Goal: Information Seeking & Learning: Find specific fact

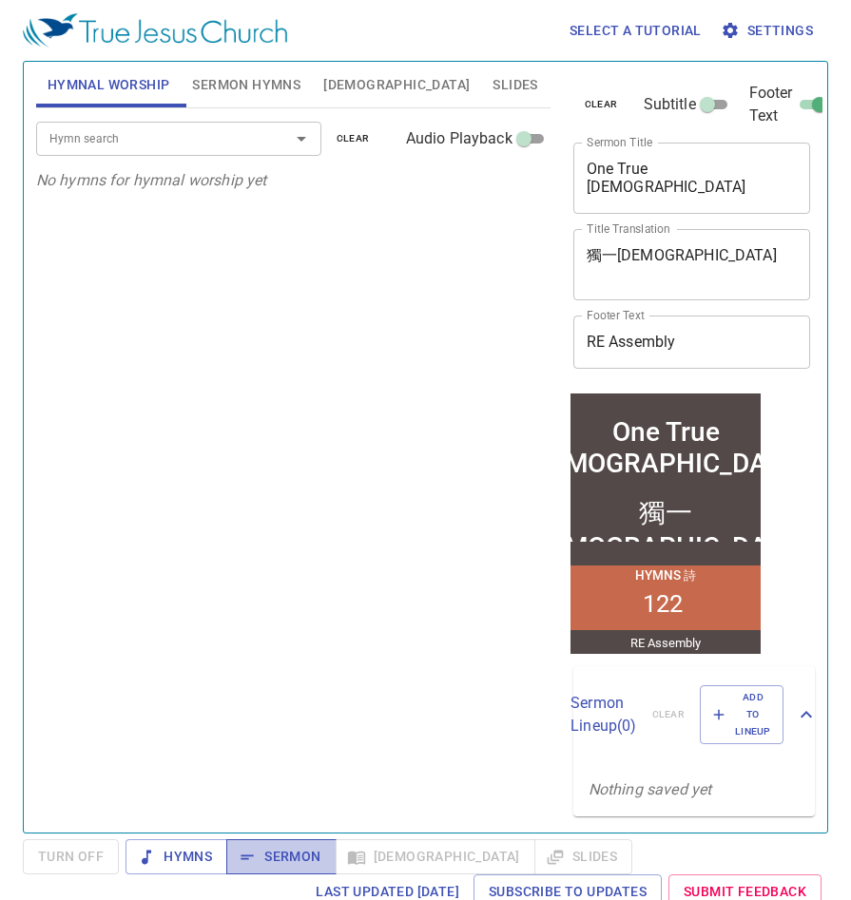
click at [299, 854] on span "Sermon" at bounding box center [280, 857] width 79 height 24
click at [322, 76] on button "[DEMOGRAPHIC_DATA]" at bounding box center [396, 85] width 169 height 46
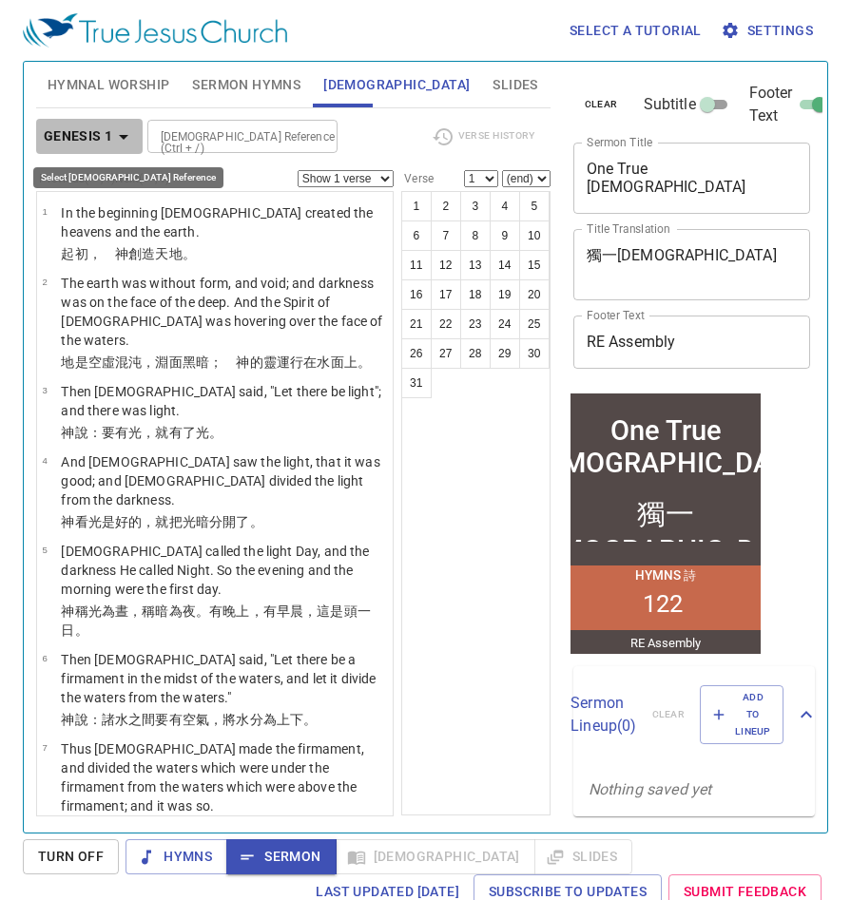
click at [104, 132] on b "Genesis 1" at bounding box center [78, 137] width 69 height 24
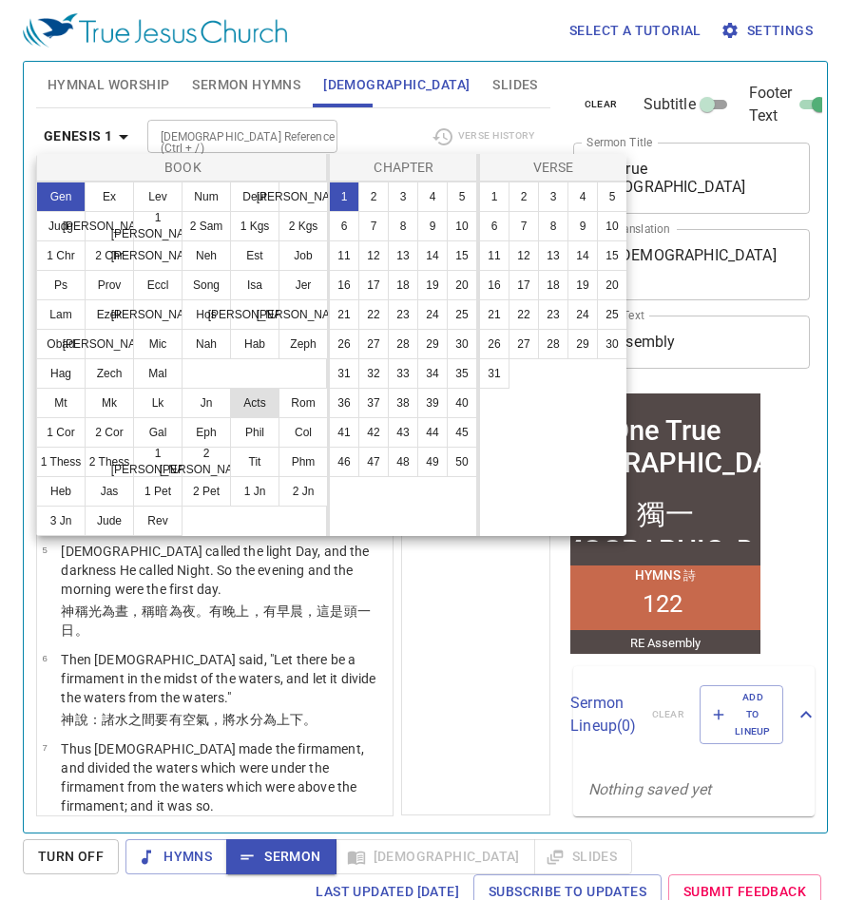
click at [242, 397] on button "Acts" at bounding box center [254, 403] width 49 height 30
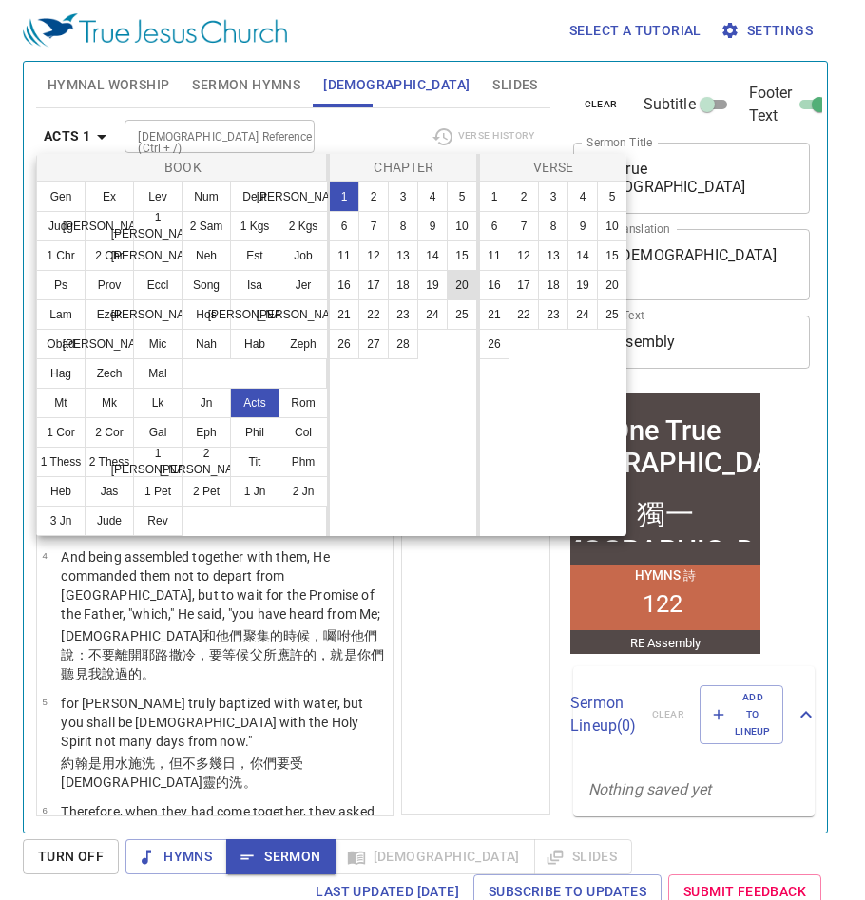
click at [452, 280] on button "20" at bounding box center [462, 285] width 30 height 30
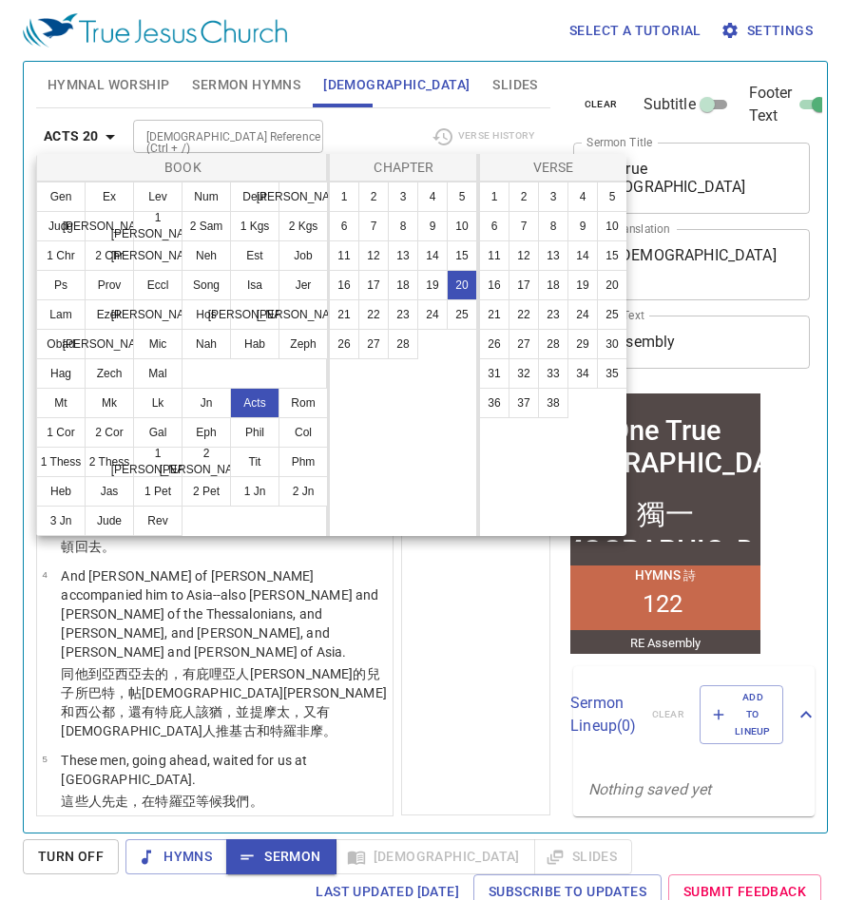
click at [739, 29] on div at bounding box center [432, 450] width 865 height 900
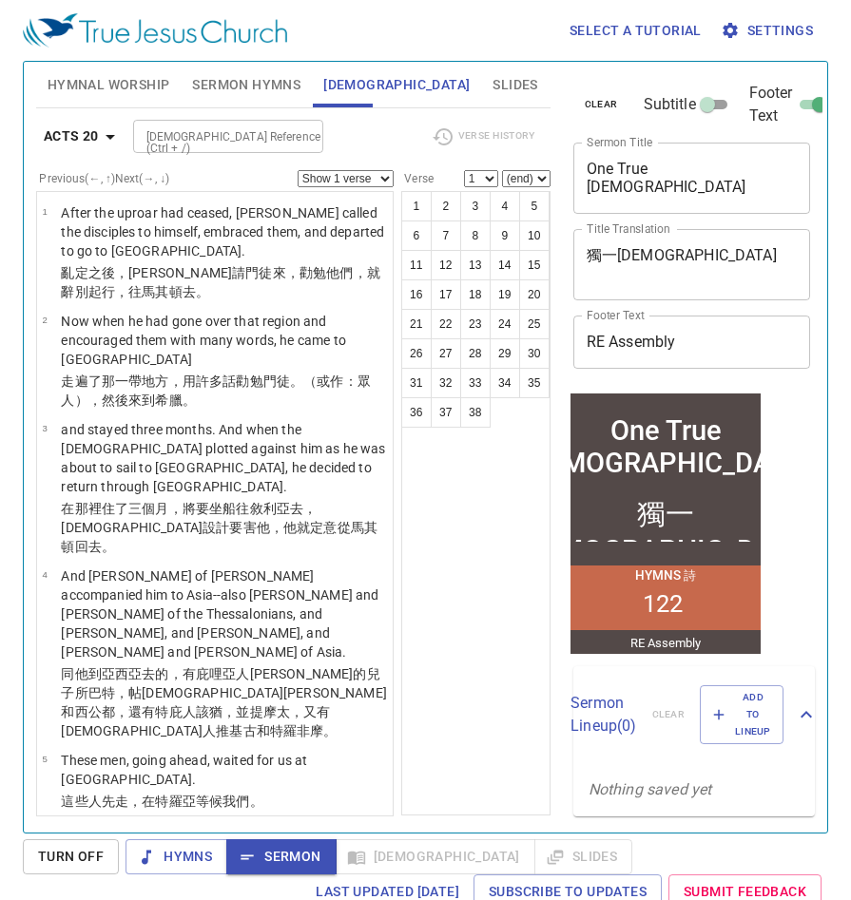
click at [739, 29] on icon "button" at bounding box center [729, 30] width 19 height 19
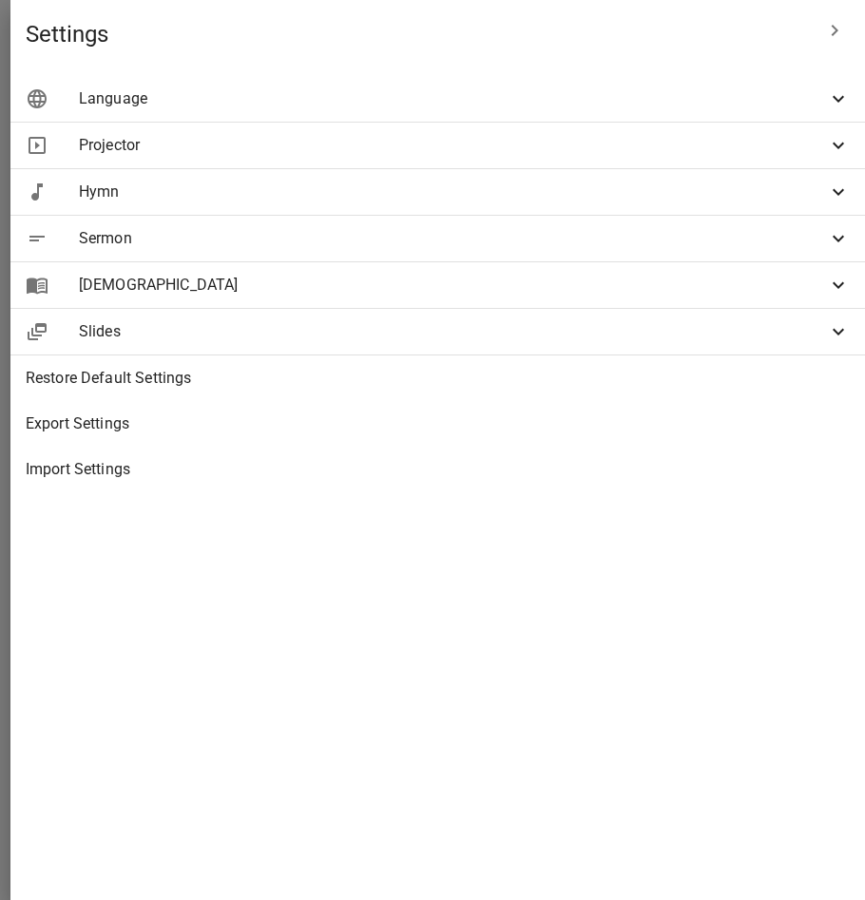
click at [497, 192] on span "Hymn" at bounding box center [453, 192] width 748 height 23
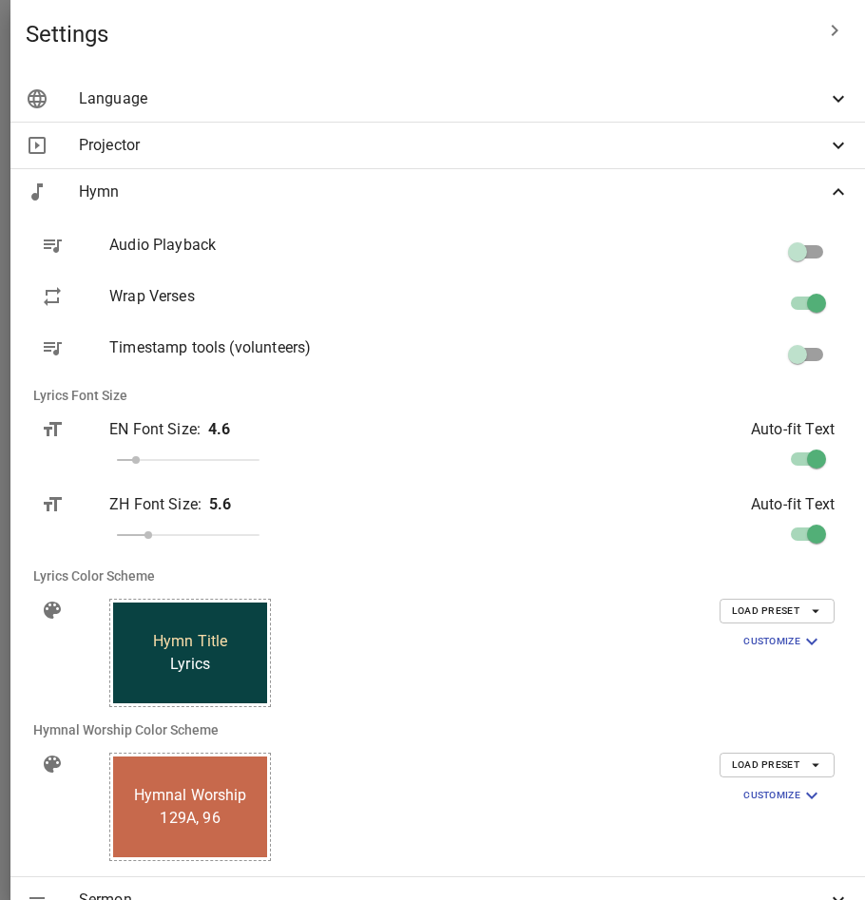
click at [795, 455] on input "checkbox" at bounding box center [816, 463] width 108 height 36
click at [789, 456] on input "checkbox" at bounding box center [797, 463] width 108 height 36
checkbox input "true"
click at [792, 536] on input "checkbox" at bounding box center [816, 538] width 108 height 36
click at [792, 536] on input "checkbox" at bounding box center [797, 538] width 108 height 36
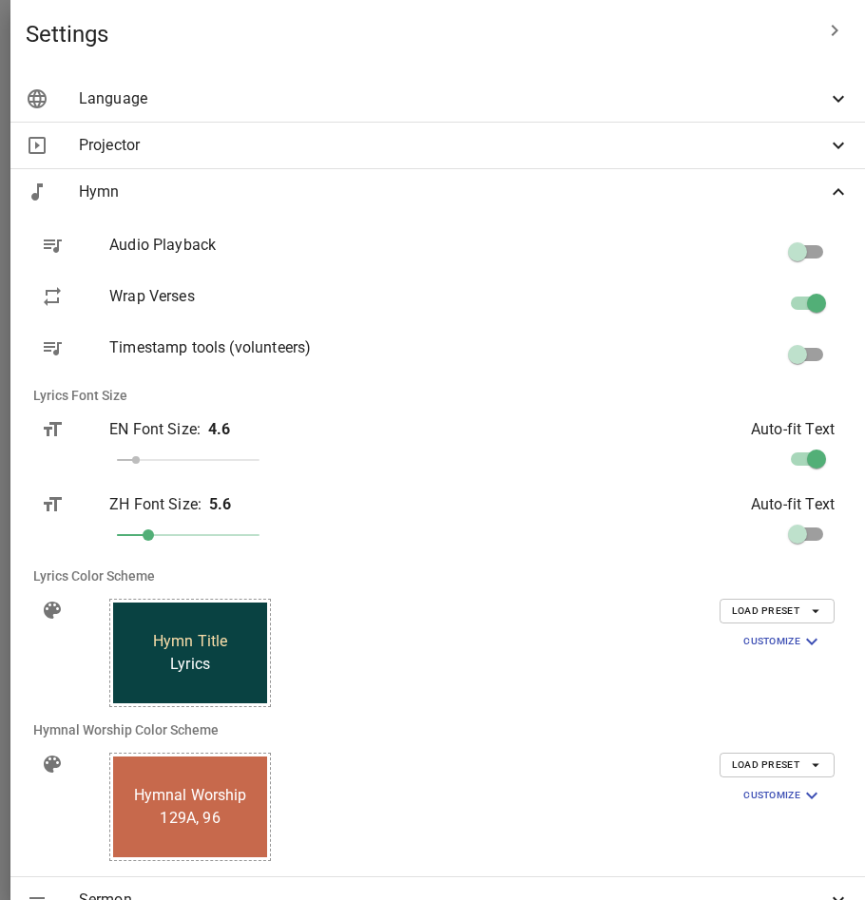
checkbox input "true"
click at [623, 195] on span "Hymn" at bounding box center [453, 192] width 748 height 23
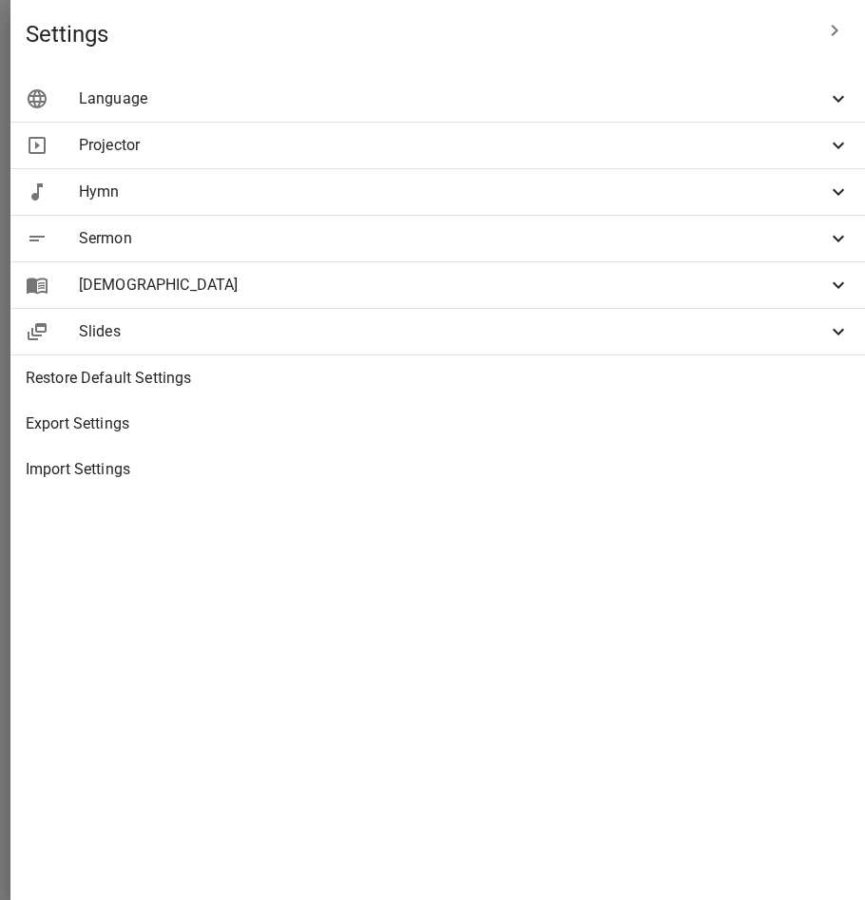
click at [612, 153] on span "Projector" at bounding box center [453, 145] width 748 height 23
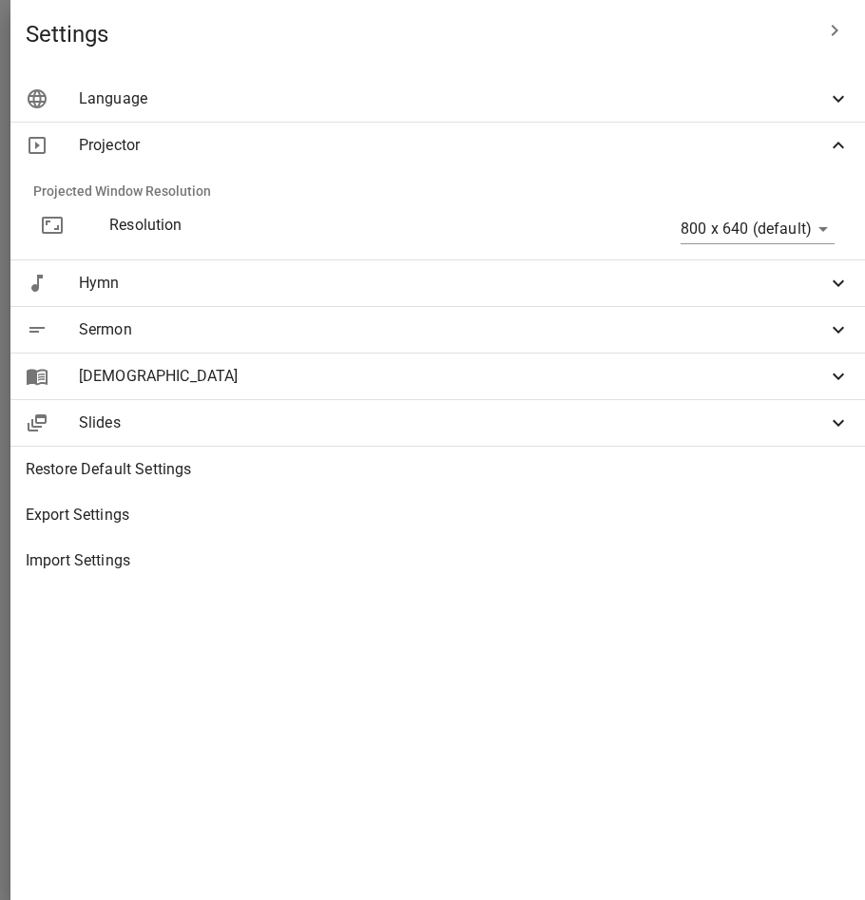
click at [611, 153] on span "Projector" at bounding box center [453, 145] width 748 height 23
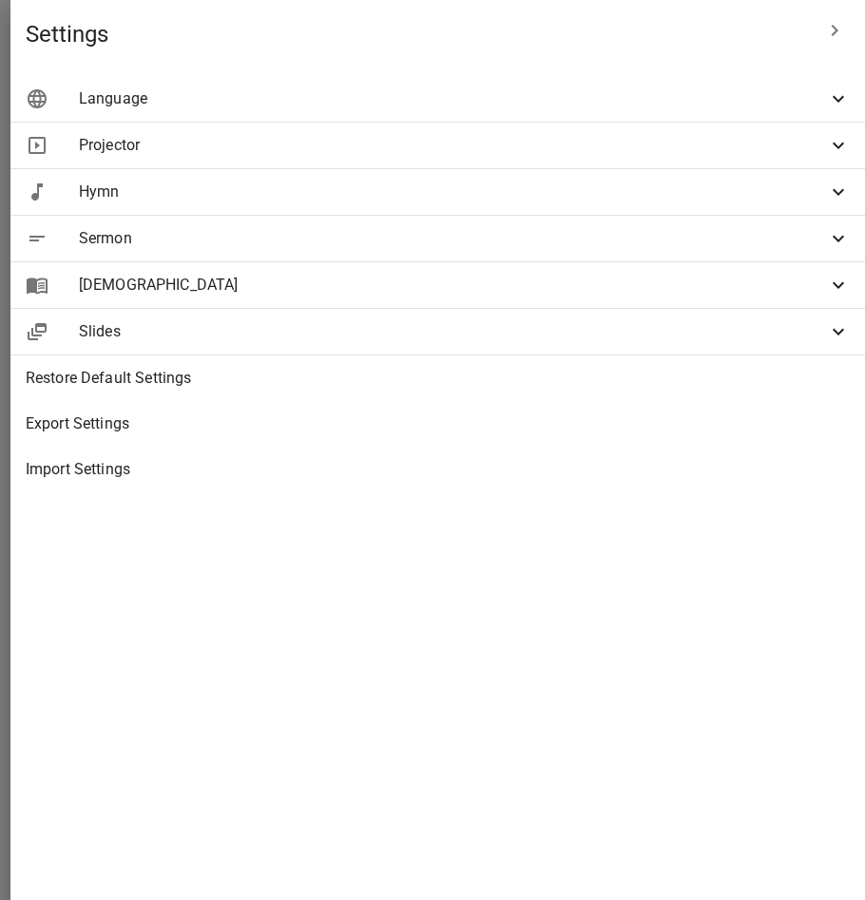
click at [572, 236] on span "Sermon" at bounding box center [453, 238] width 748 height 23
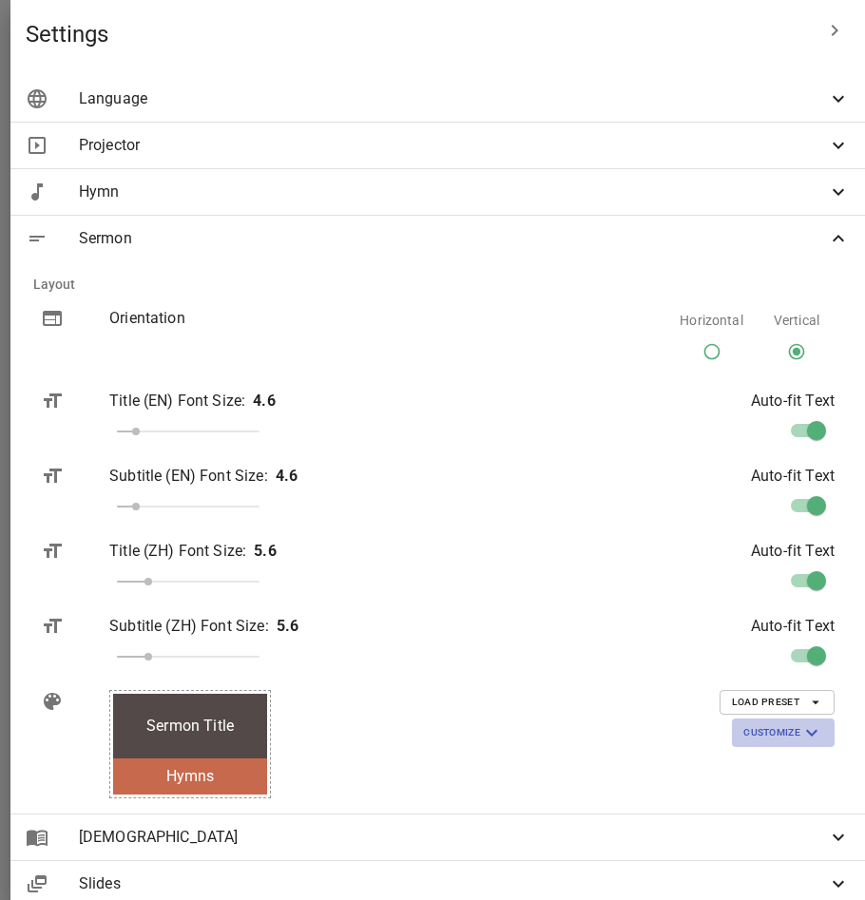
click at [764, 729] on span "Customize" at bounding box center [783, 732] width 80 height 23
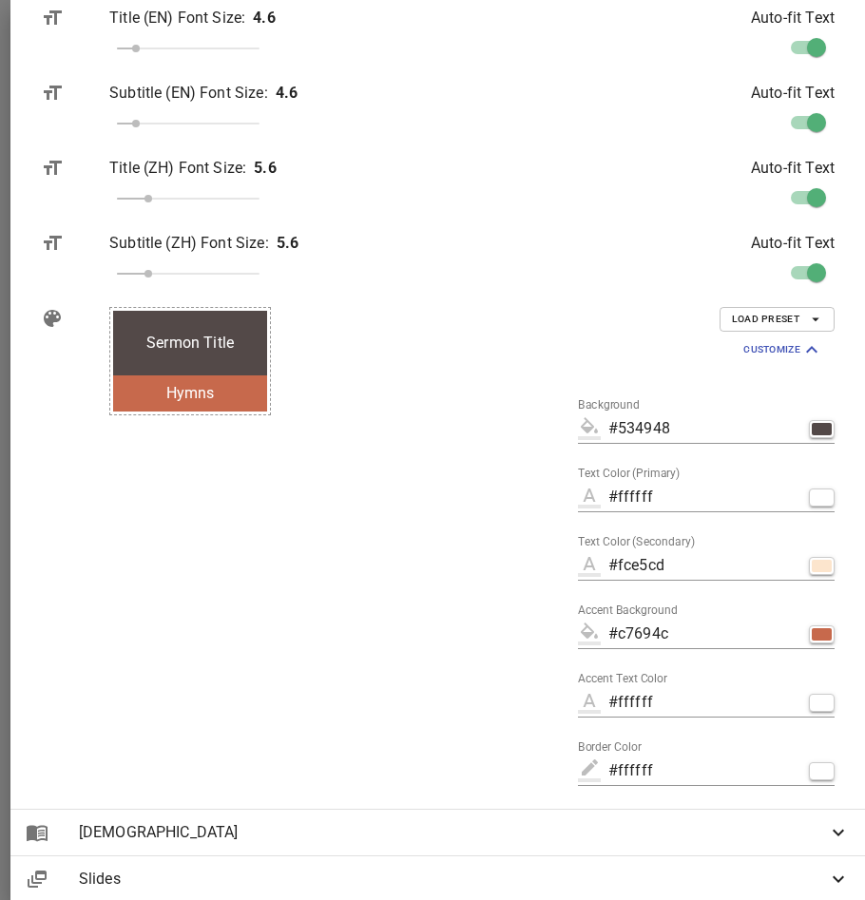
scroll to position [545, 0]
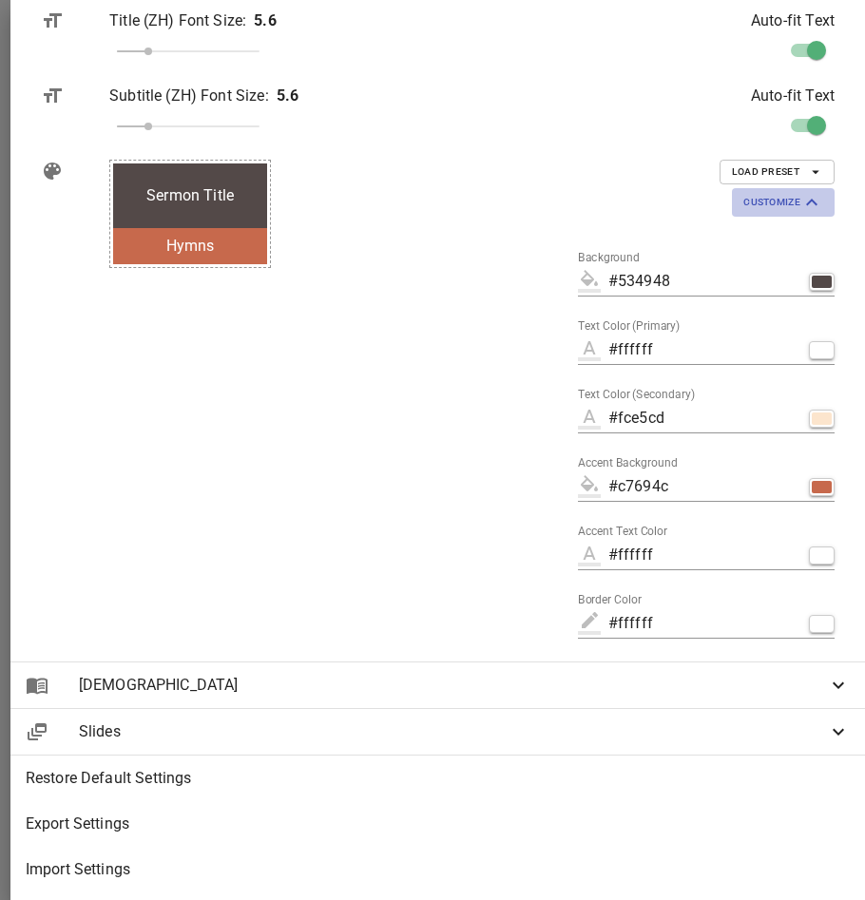
click at [743, 191] on span "Customize" at bounding box center [783, 202] width 80 height 23
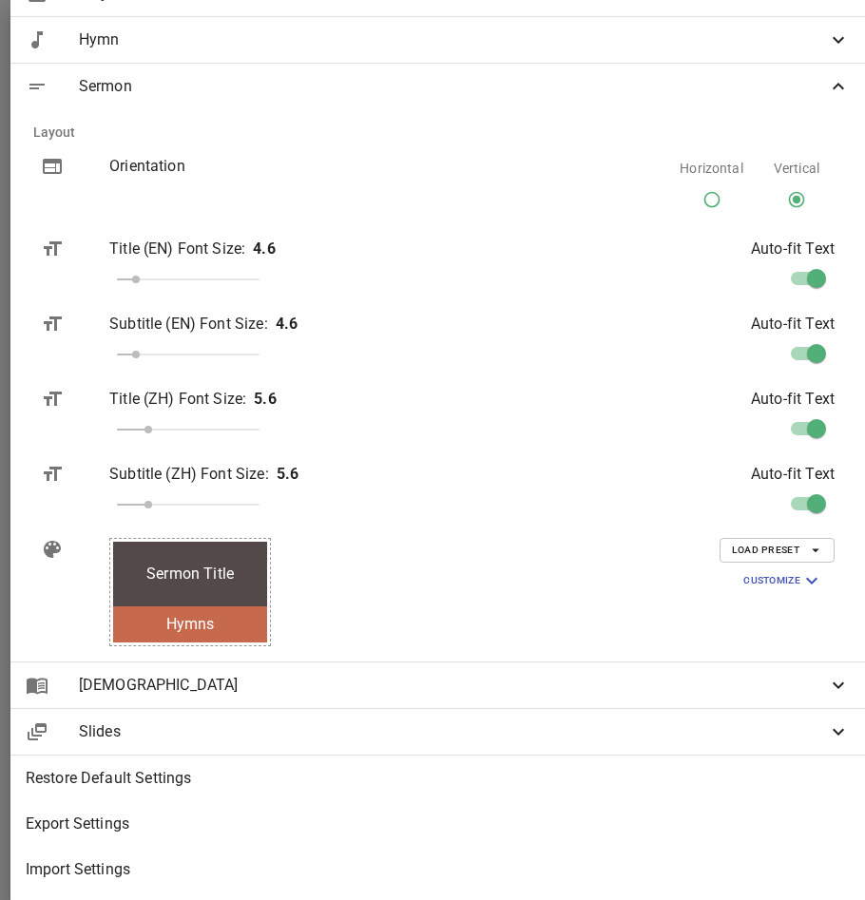
scroll to position [166, 0]
click at [804, 77] on span "Sermon" at bounding box center [453, 86] width 748 height 23
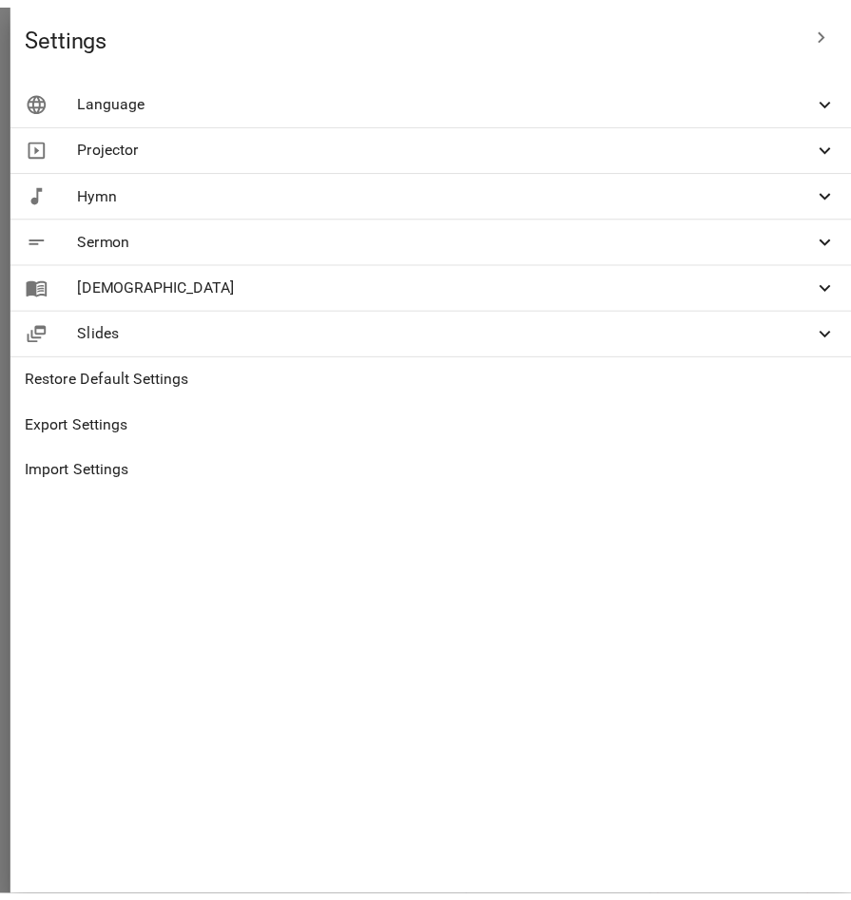
scroll to position [0, 0]
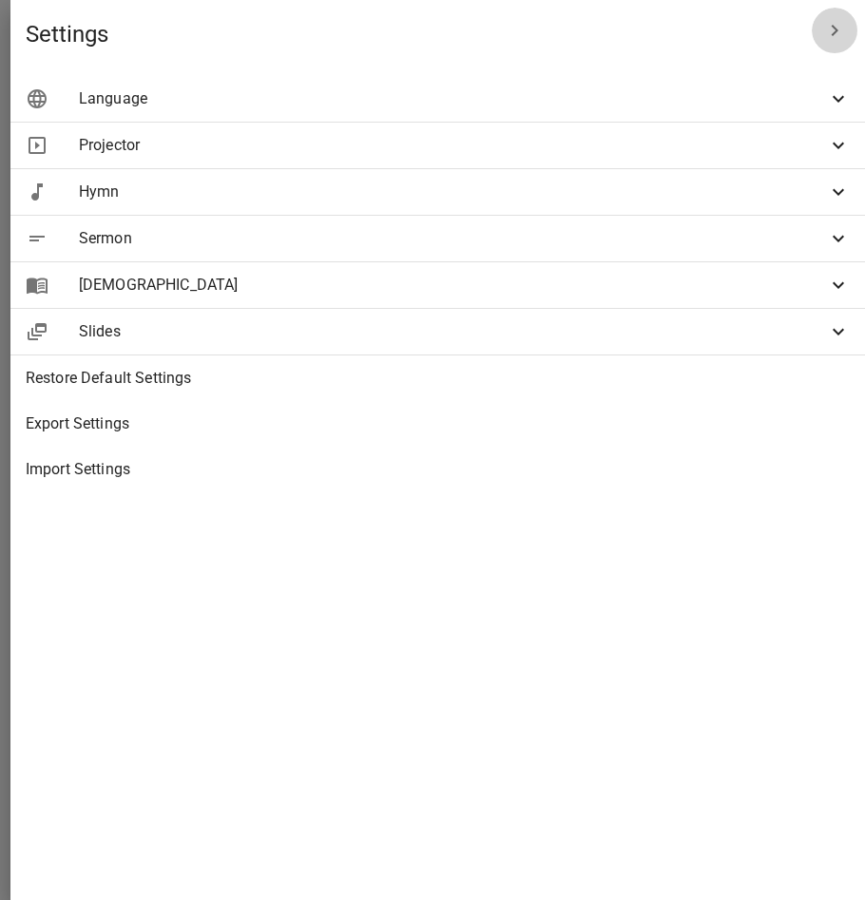
click at [844, 31] on icon "button" at bounding box center [834, 30] width 23 height 23
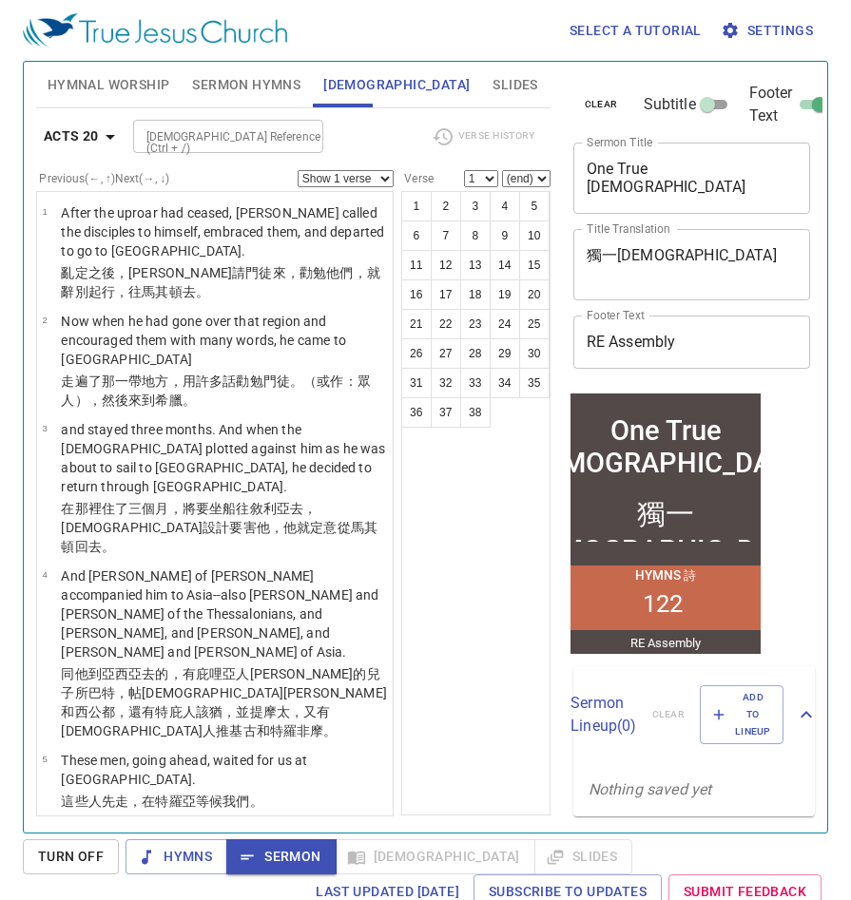
click at [771, 29] on span "Settings" at bounding box center [768, 31] width 88 height 24
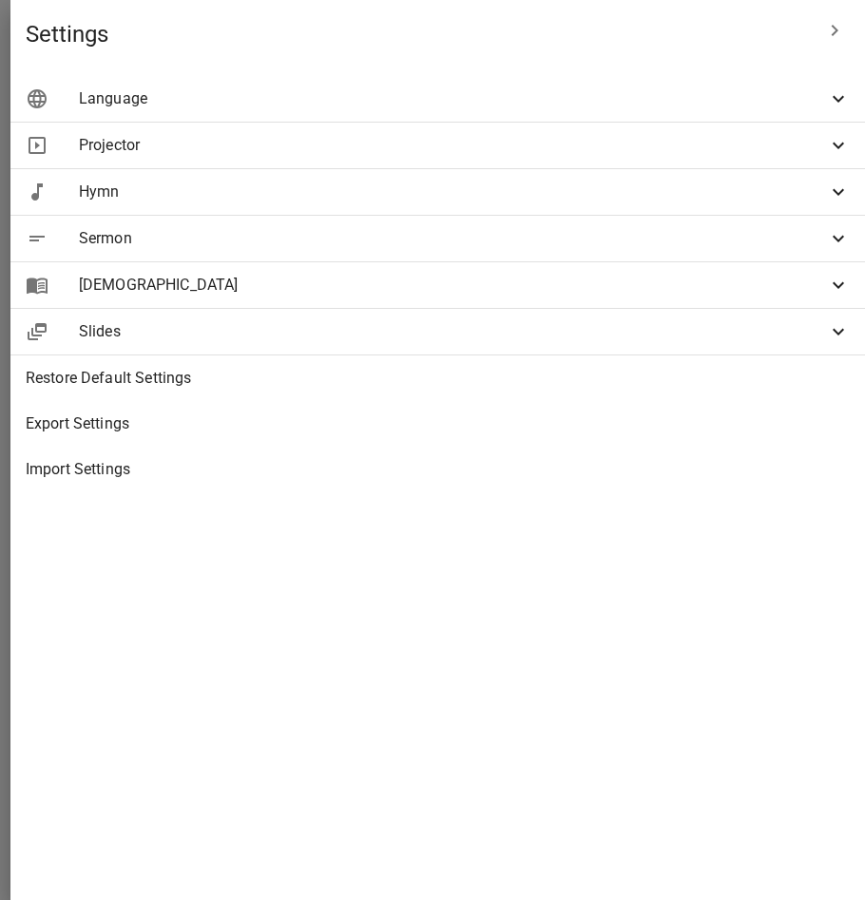
click at [523, 150] on span "Projector" at bounding box center [453, 145] width 748 height 23
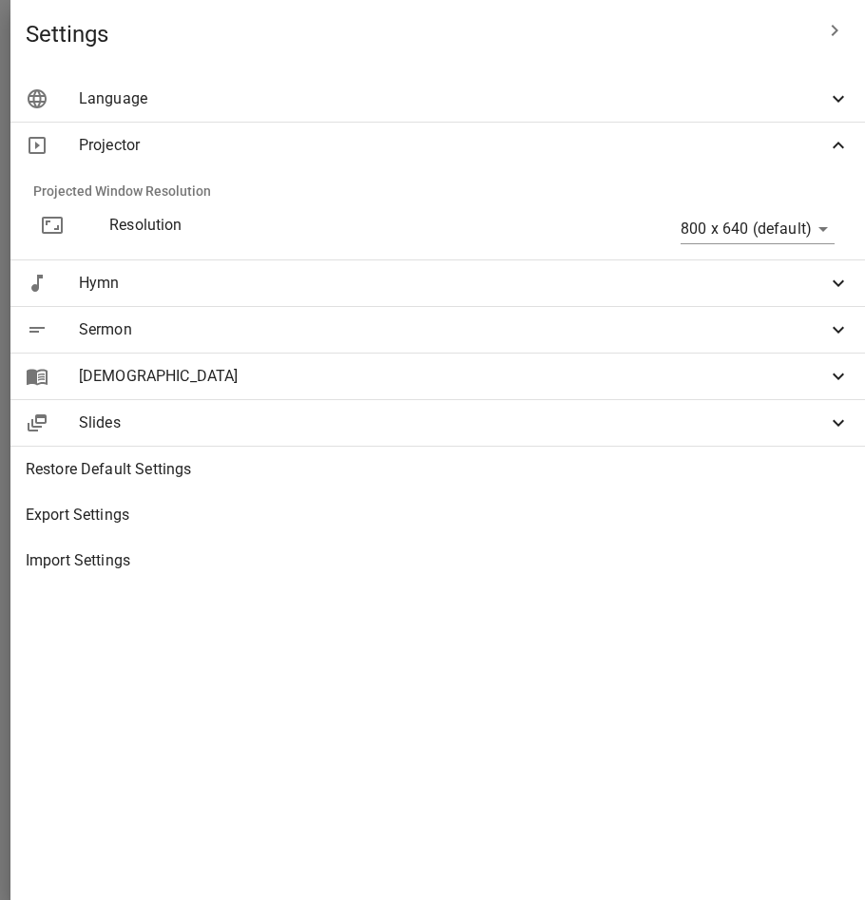
click at [529, 141] on span "Projector" at bounding box center [453, 145] width 748 height 23
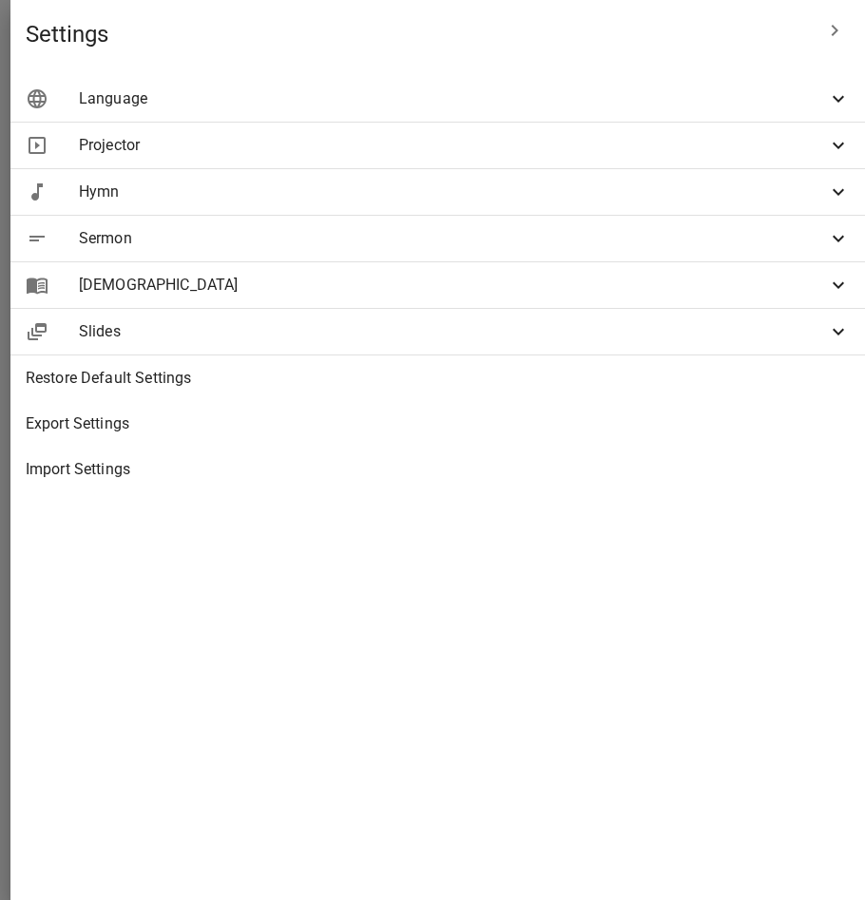
click at [510, 151] on span "Projector" at bounding box center [453, 145] width 748 height 23
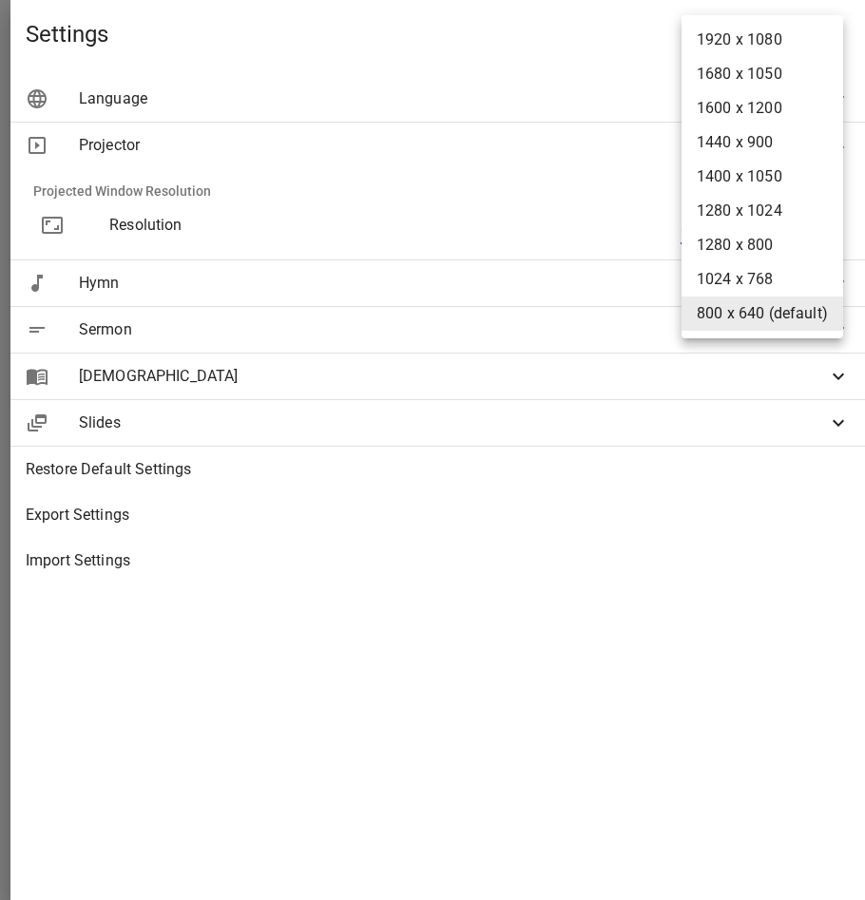
click at [725, 227] on body "Select a tutorial Settings Hymnal Worship Sermon Hymns [DEMOGRAPHIC_DATA] Slide…" at bounding box center [432, 450] width 865 height 900
click at [708, 44] on li "1920 x 1080" at bounding box center [762, 40] width 162 height 34
type input "1920 x 1080"
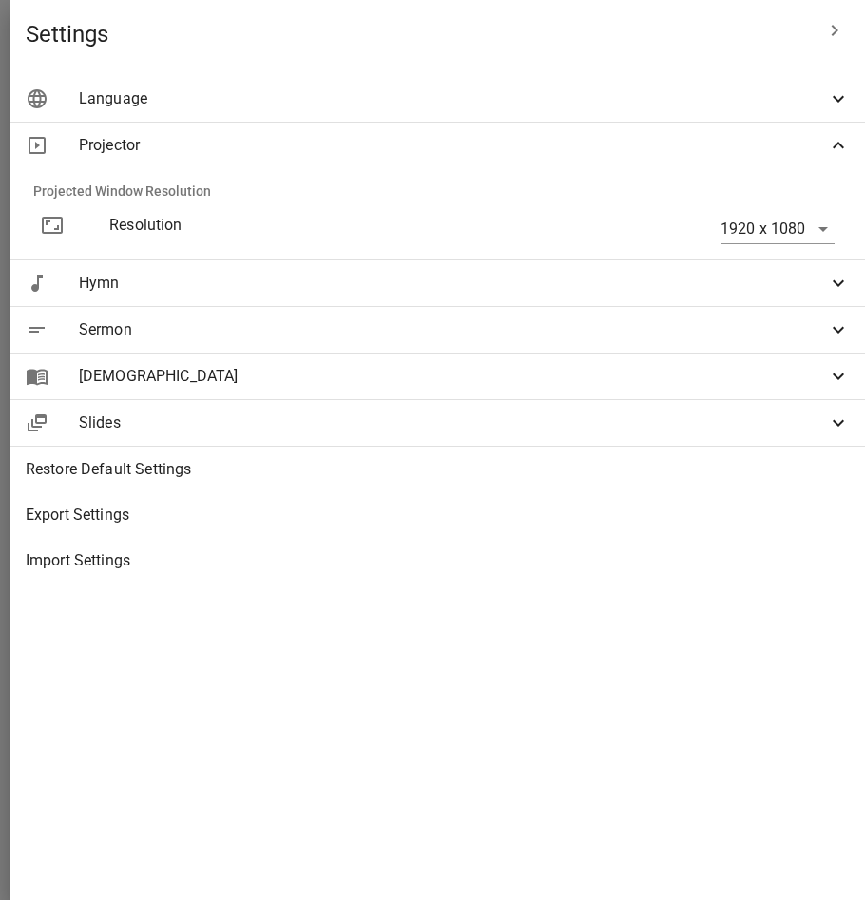
click at [824, 29] on icon "button" at bounding box center [834, 30] width 23 height 23
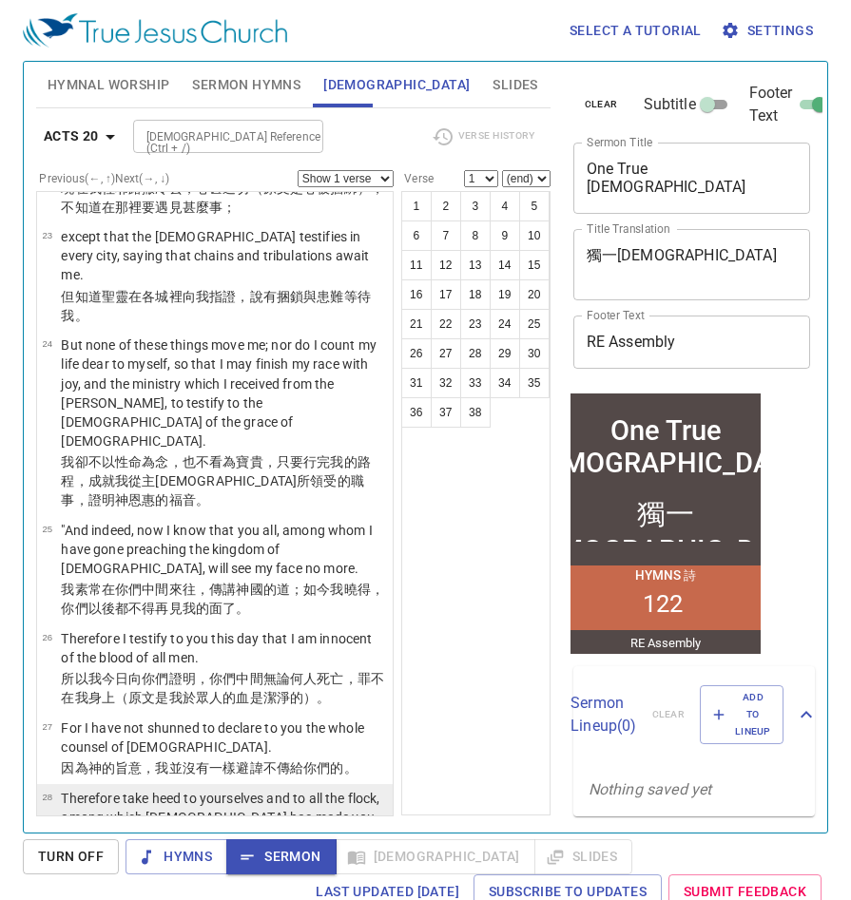
click at [278, 789] on p "Therefore take heed to yourselves and to all the flock, among which [DEMOGRAPHI…" at bounding box center [224, 827] width 326 height 76
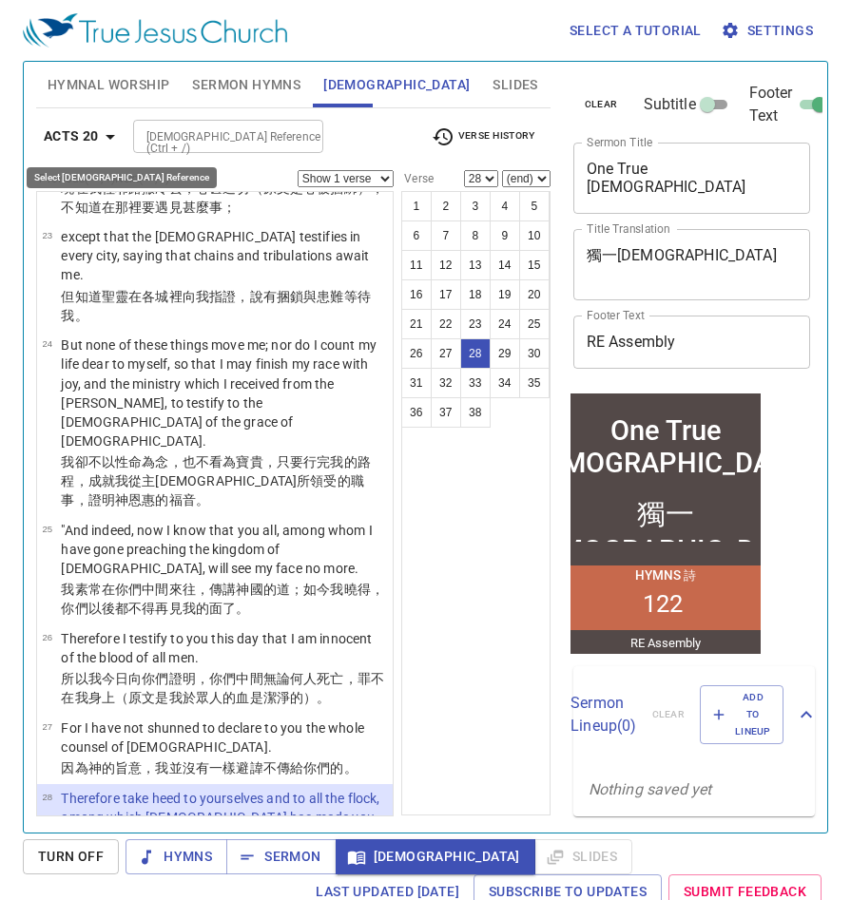
click at [103, 142] on icon "button" at bounding box center [110, 136] width 23 height 23
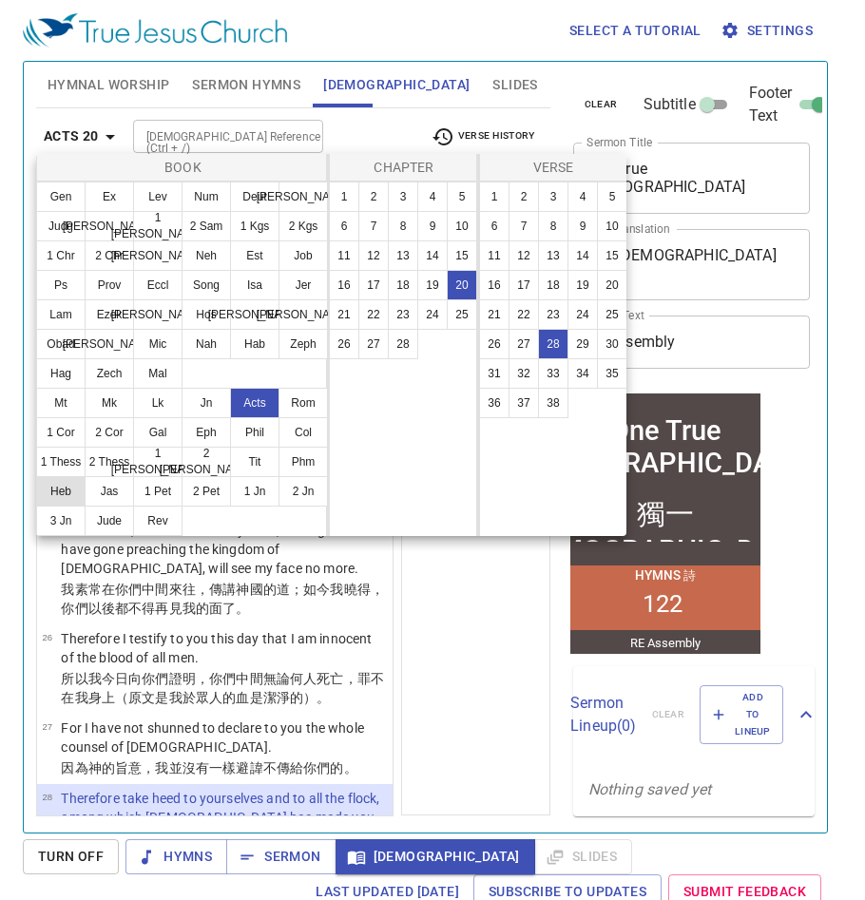
click at [66, 484] on button "Heb" at bounding box center [60, 491] width 49 height 30
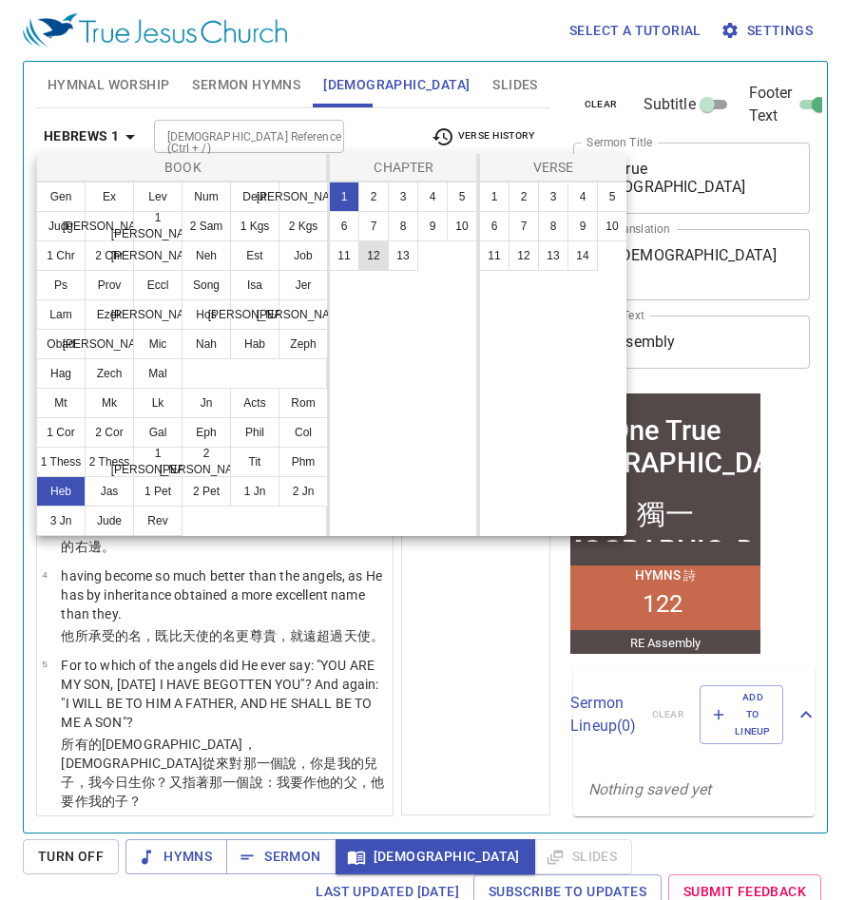
click at [375, 255] on button "12" at bounding box center [373, 255] width 30 height 30
select select "28"
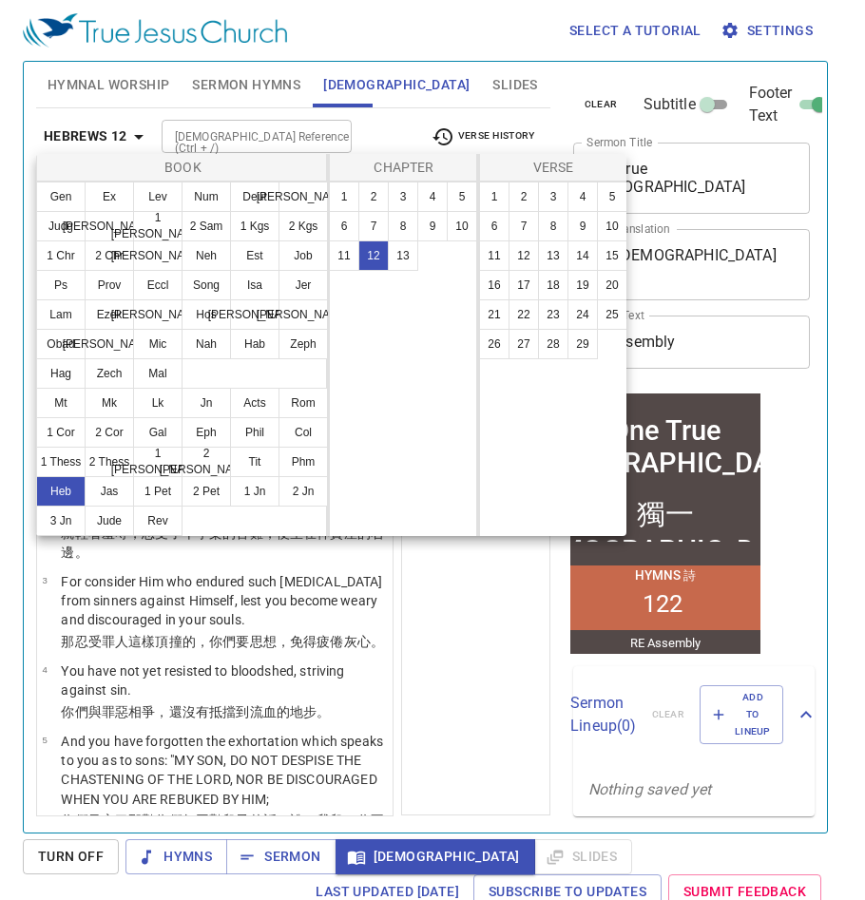
click at [457, 568] on div at bounding box center [432, 450] width 865 height 900
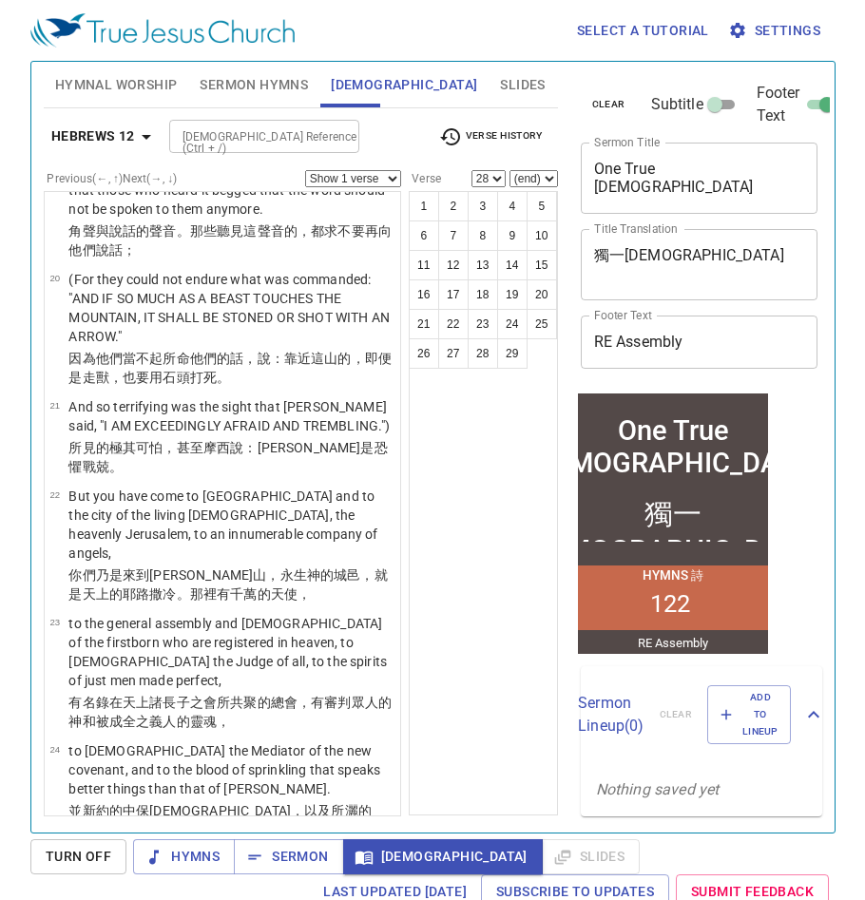
scroll to position [2123, 0]
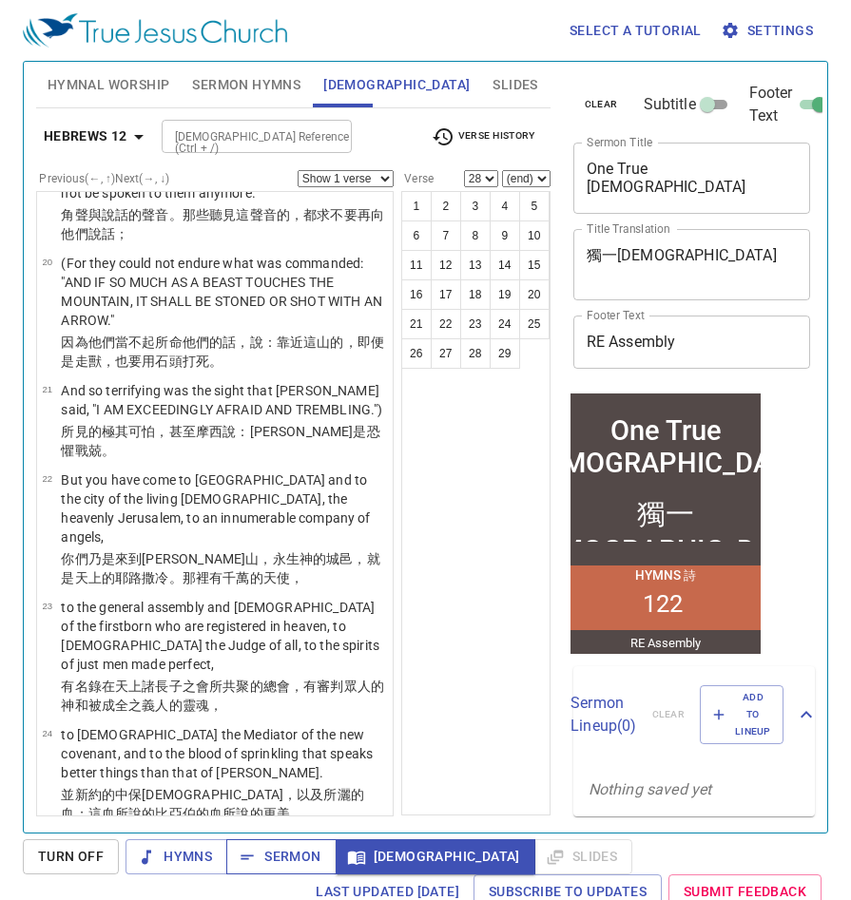
click at [292, 851] on span "Sermon" at bounding box center [280, 857] width 79 height 24
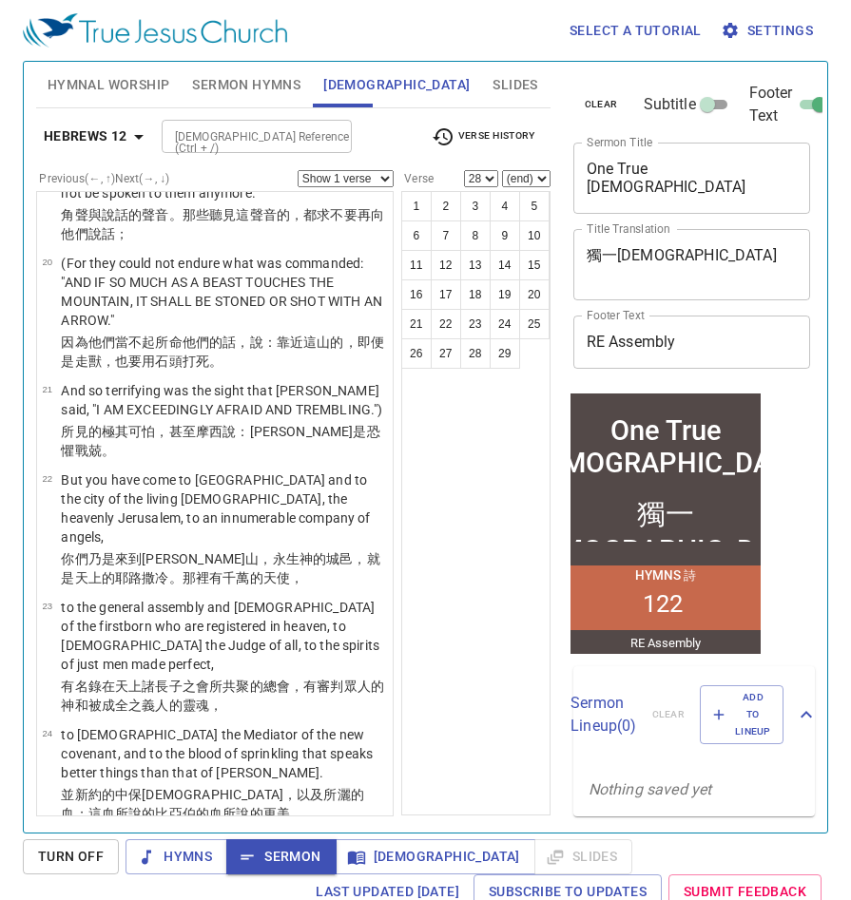
click at [353, 177] on select "Show 1 verse Show 2 verses Show 3 verses Show 4 verses Show 5 verses" at bounding box center [345, 178] width 96 height 17
click at [297, 170] on select "Show 1 verse Show 2 verses Show 3 verses Show 4 verses Show 5 verses" at bounding box center [345, 178] width 96 height 17
click at [362, 172] on select "Show 1 verse Show 2 verses Show 3 verses Show 4 verses Show 5 verses" at bounding box center [345, 178] width 96 height 17
select select "3"
click at [297, 170] on select "Show 1 verse Show 2 verses Show 3 verses Show 4 verses Show 5 verses" at bounding box center [345, 178] width 96 height 17
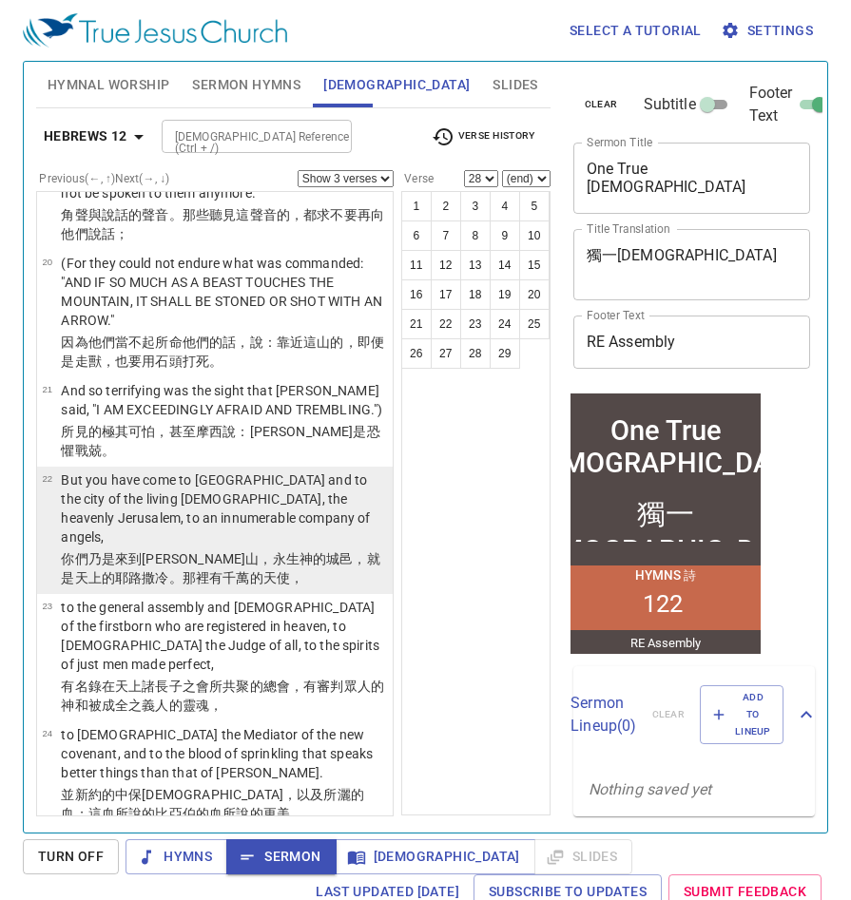
click at [246, 470] on td "But you have come to [GEOGRAPHIC_DATA] and to the city of the living [DEMOGRAPH…" at bounding box center [224, 509] width 326 height 79
select select "22"
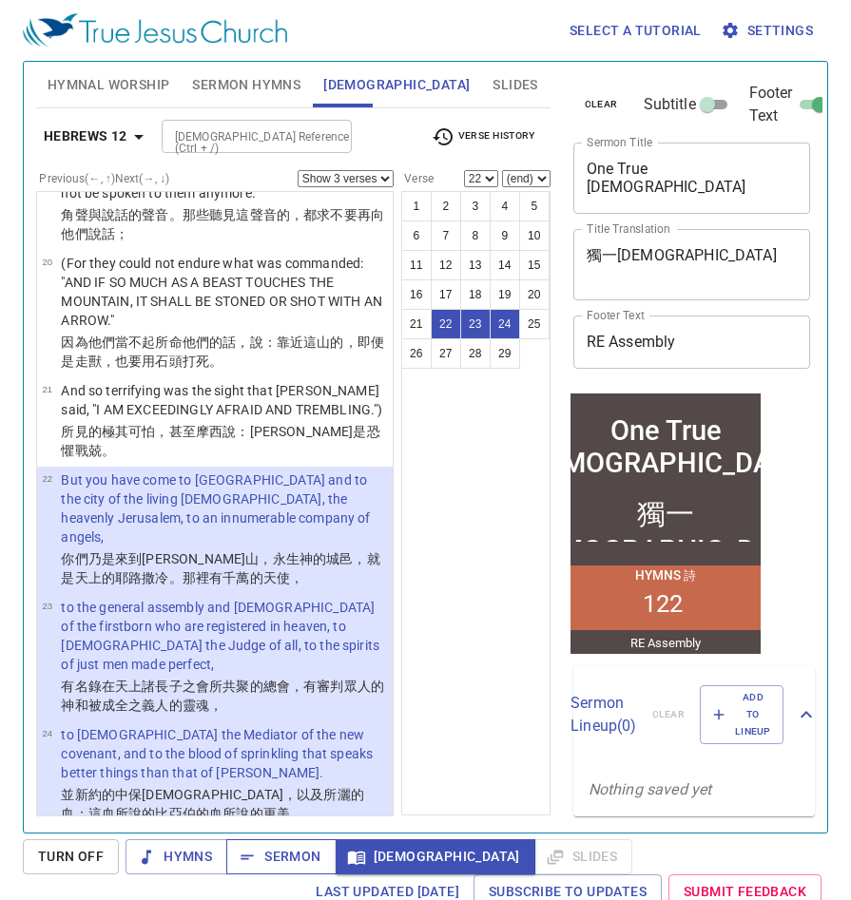
click at [286, 857] on span "Sermon" at bounding box center [280, 857] width 79 height 24
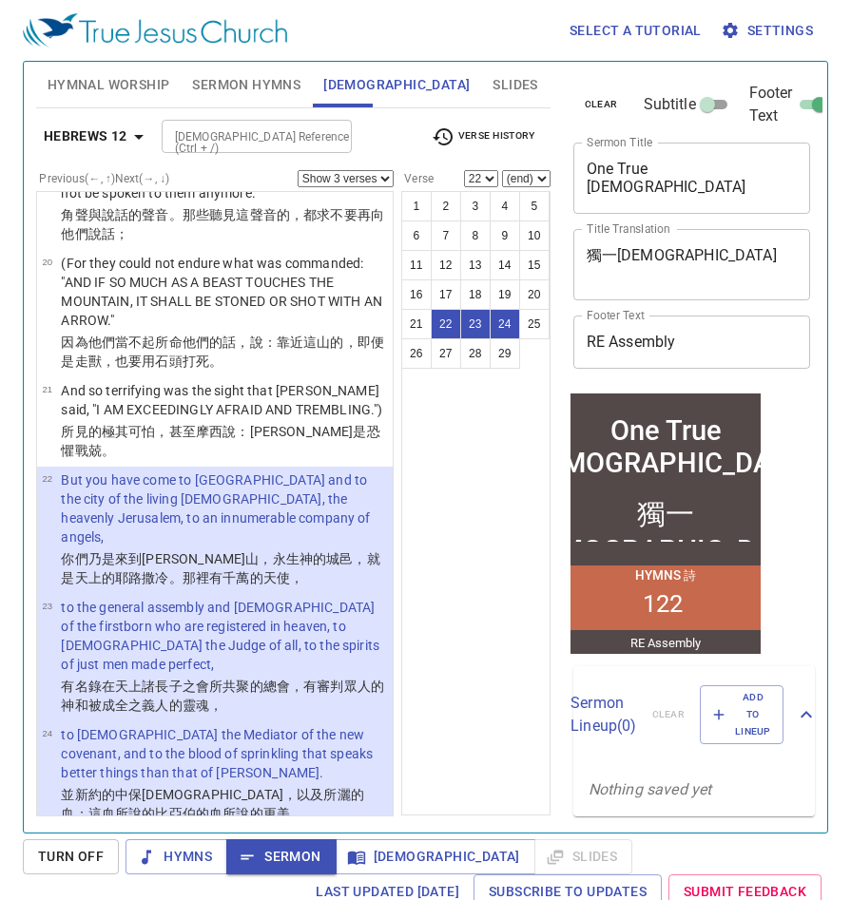
click at [490, 546] on div "1 2 3 4 5 6 7 8 9 10 11 12 13 14 15 16 17 18 19 20 21 22 23 24 25 26 27 28 29" at bounding box center [475, 503] width 149 height 624
click at [761, 29] on span "Settings" at bounding box center [768, 31] width 88 height 24
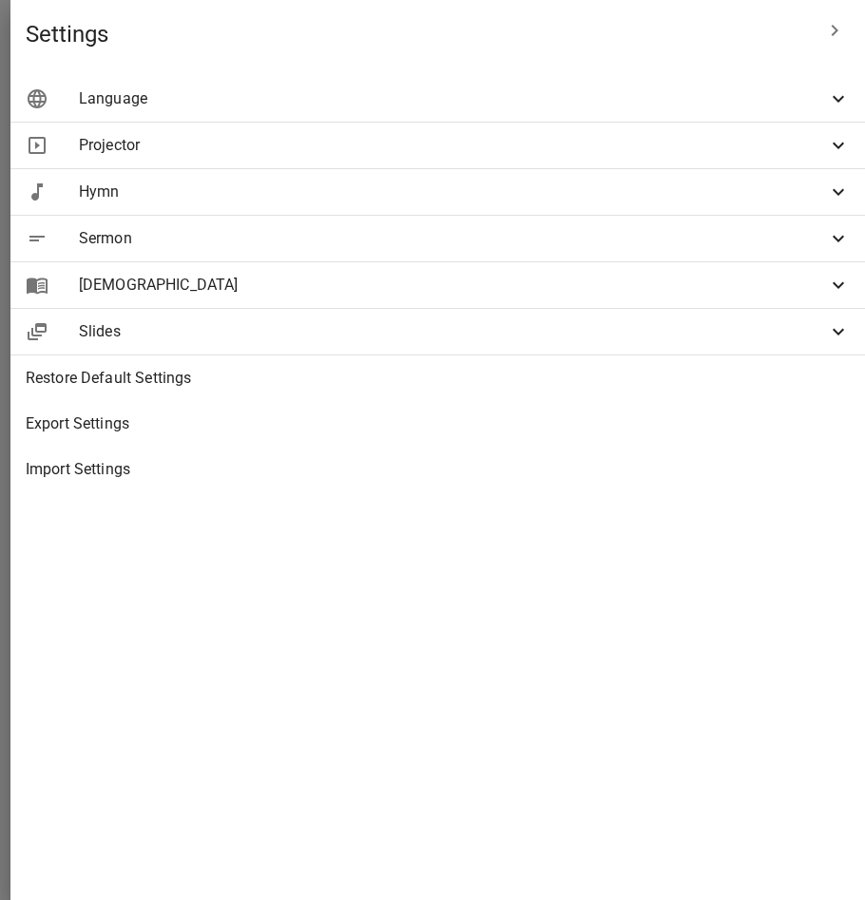
click at [514, 236] on span "Sermon" at bounding box center [453, 238] width 748 height 23
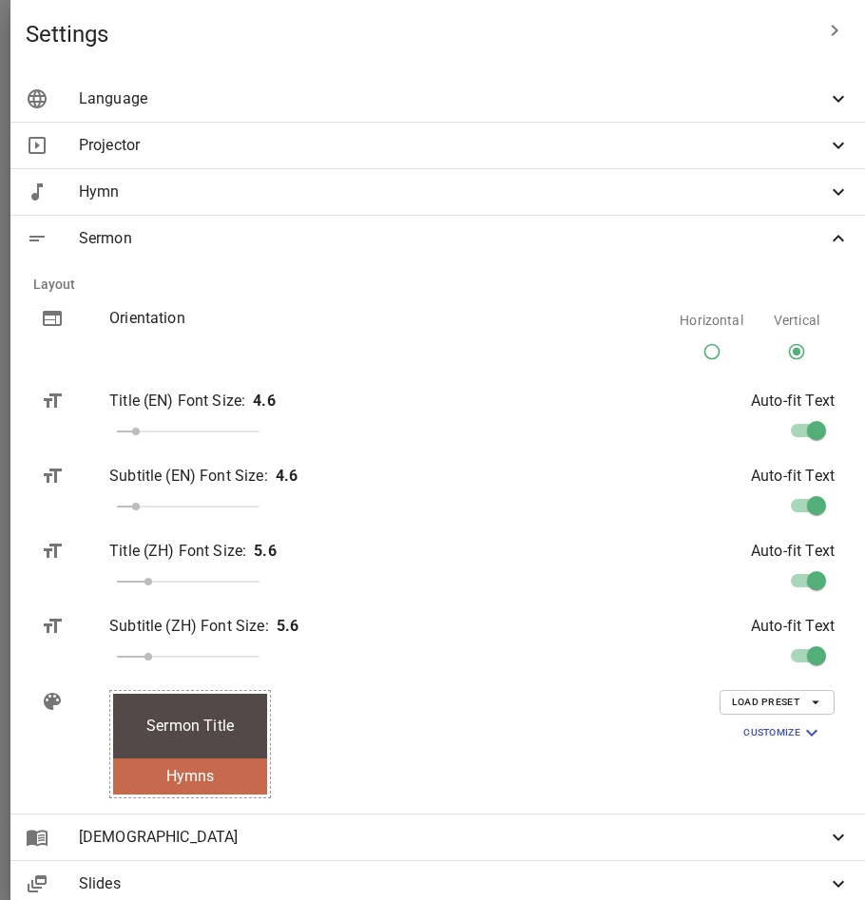
scroll to position [166, 0]
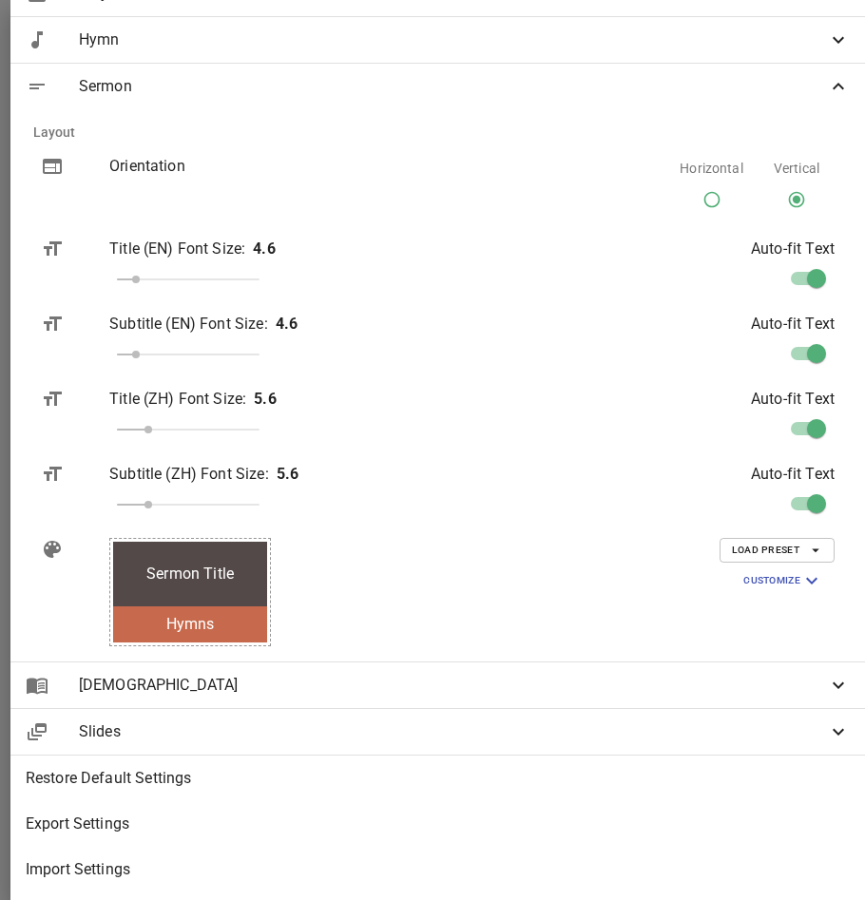
click at [432, 490] on div "Subtitle (ZH) Font Size : 5.6" at bounding box center [300, 493] width 413 height 90
click at [782, 489] on input "checkbox" at bounding box center [816, 507] width 108 height 36
checkbox input "false"
drag, startPoint x: 431, startPoint y: 494, endPoint x: 442, endPoint y: 496, distance: 11.6
click at [170, 499] on span at bounding box center [164, 504] width 11 height 11
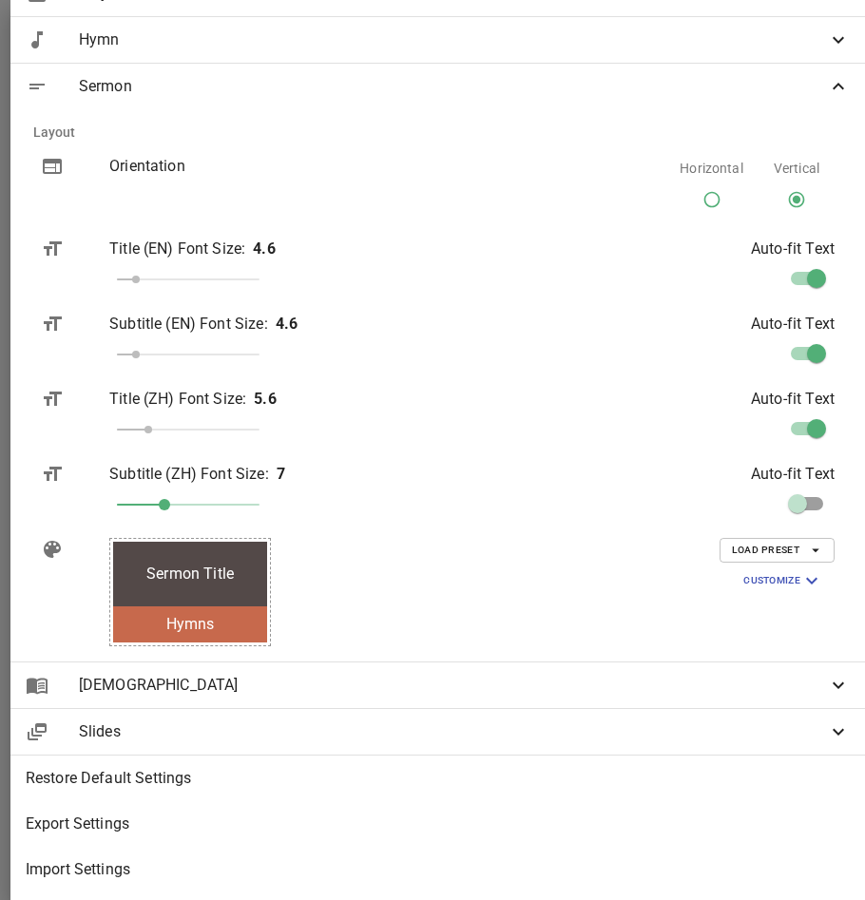
click at [827, 75] on icon at bounding box center [838, 86] width 23 height 23
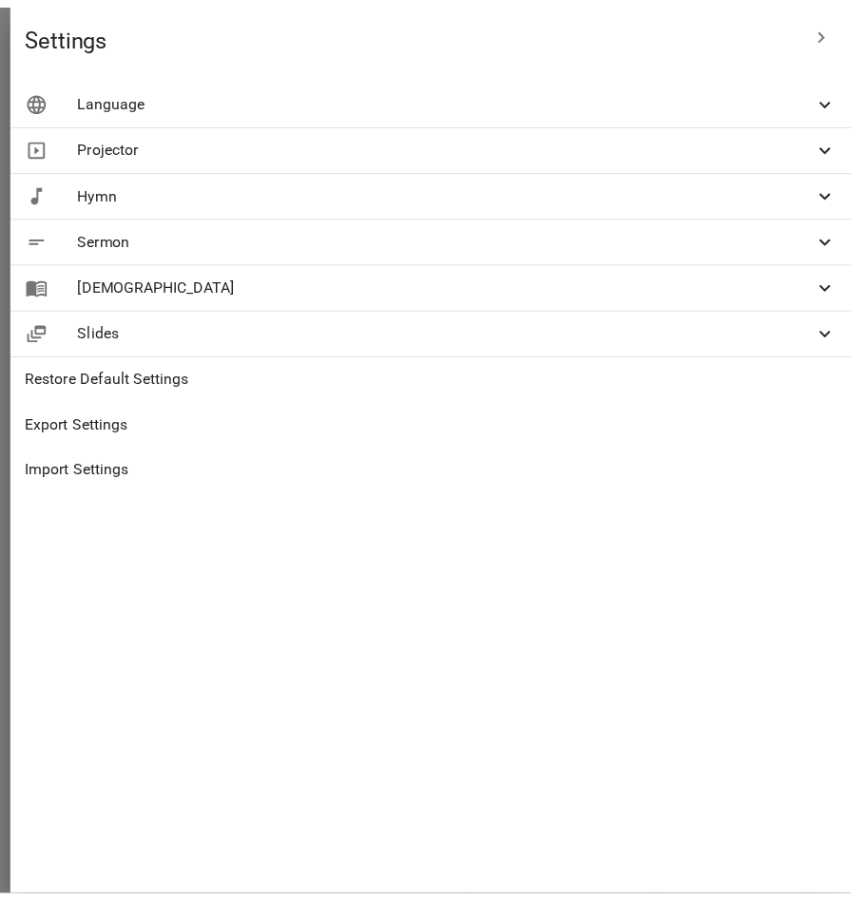
scroll to position [0, 0]
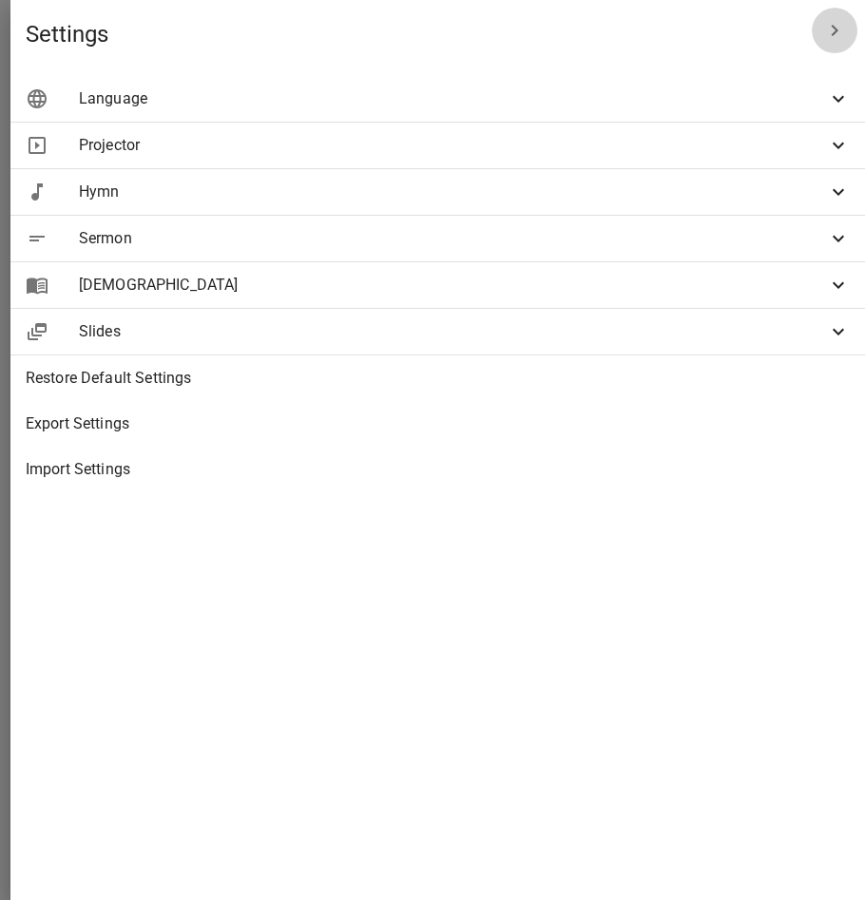
click at [837, 30] on icon "button" at bounding box center [835, 30] width 7 height 11
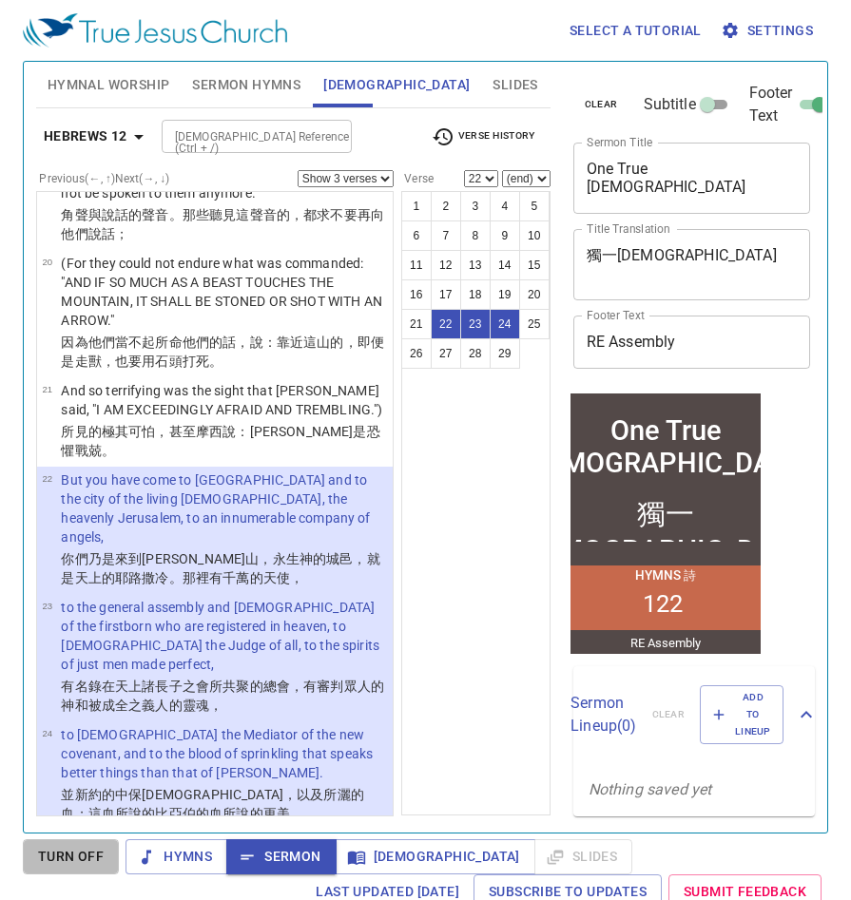
click at [85, 868] on span "Turn Off" at bounding box center [71, 857] width 66 height 24
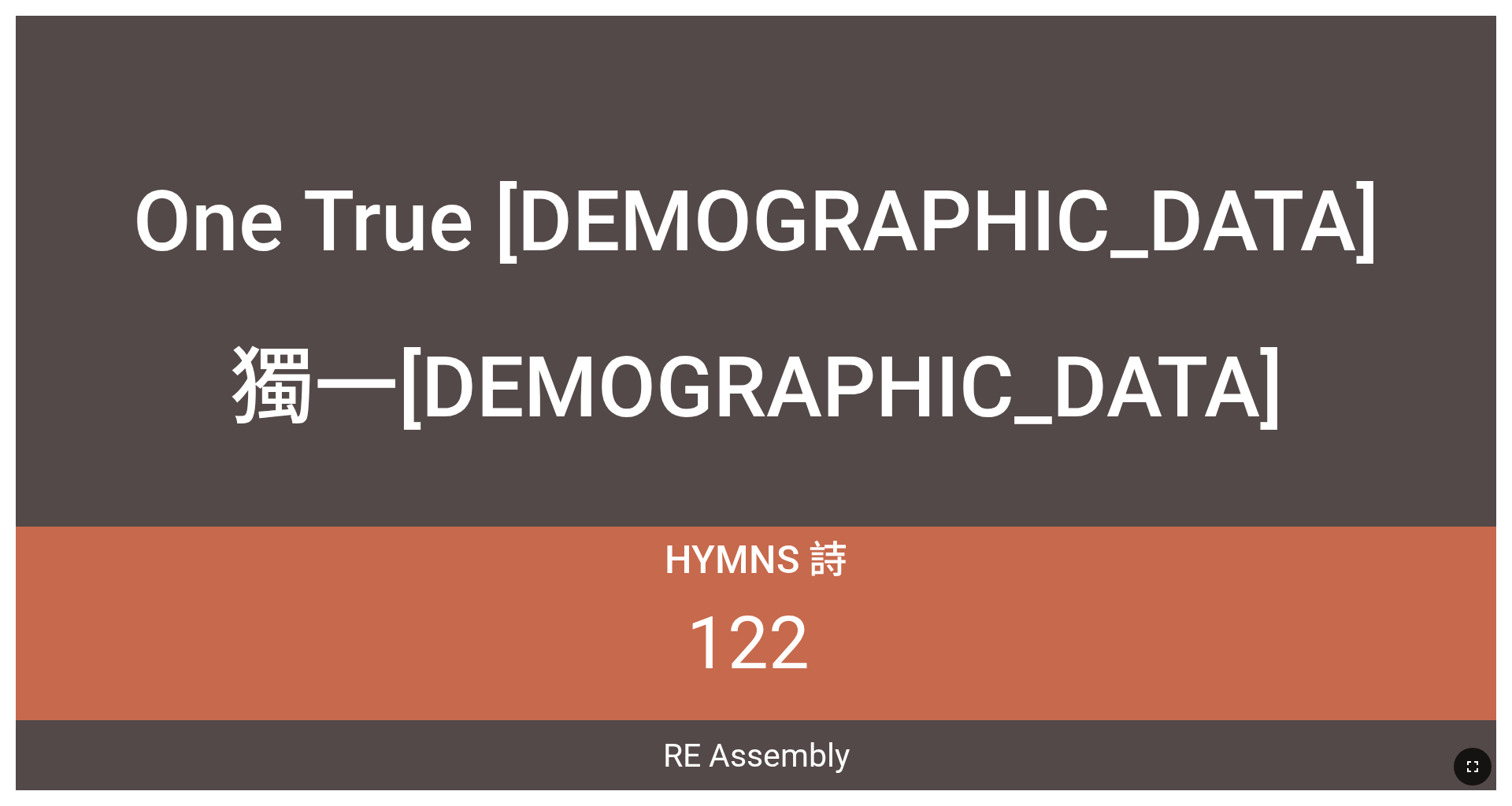
click at [629, 503] on button "button" at bounding box center [1473, 767] width 38 height 38
click at [629, 503] on icon "button" at bounding box center [1472, 766] width 19 height 19
